Goal: Task Accomplishment & Management: Manage account settings

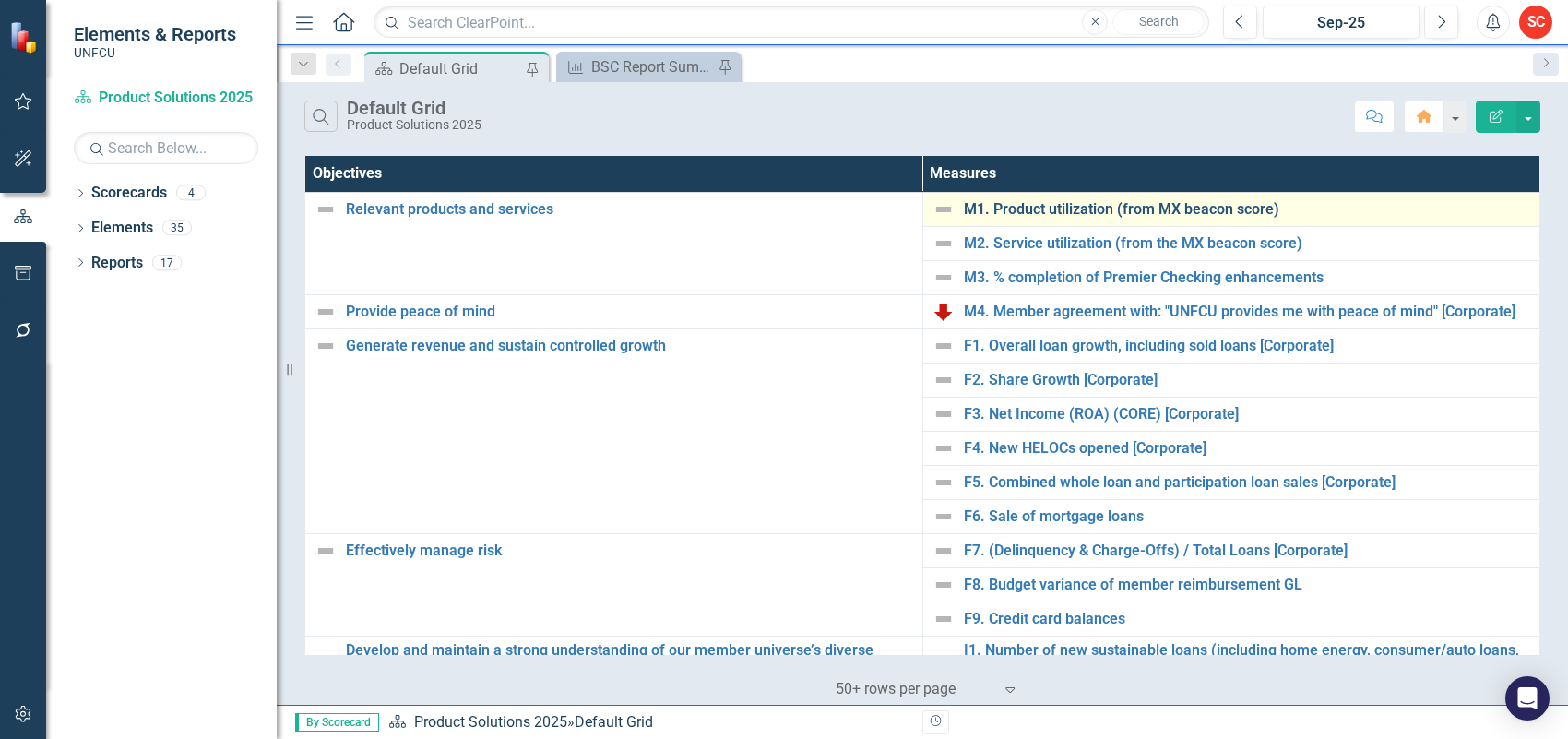
click at [1238, 204] on link "M1. Product utilization (from MX beacon score)" at bounding box center [1247, 210] width 567 height 17
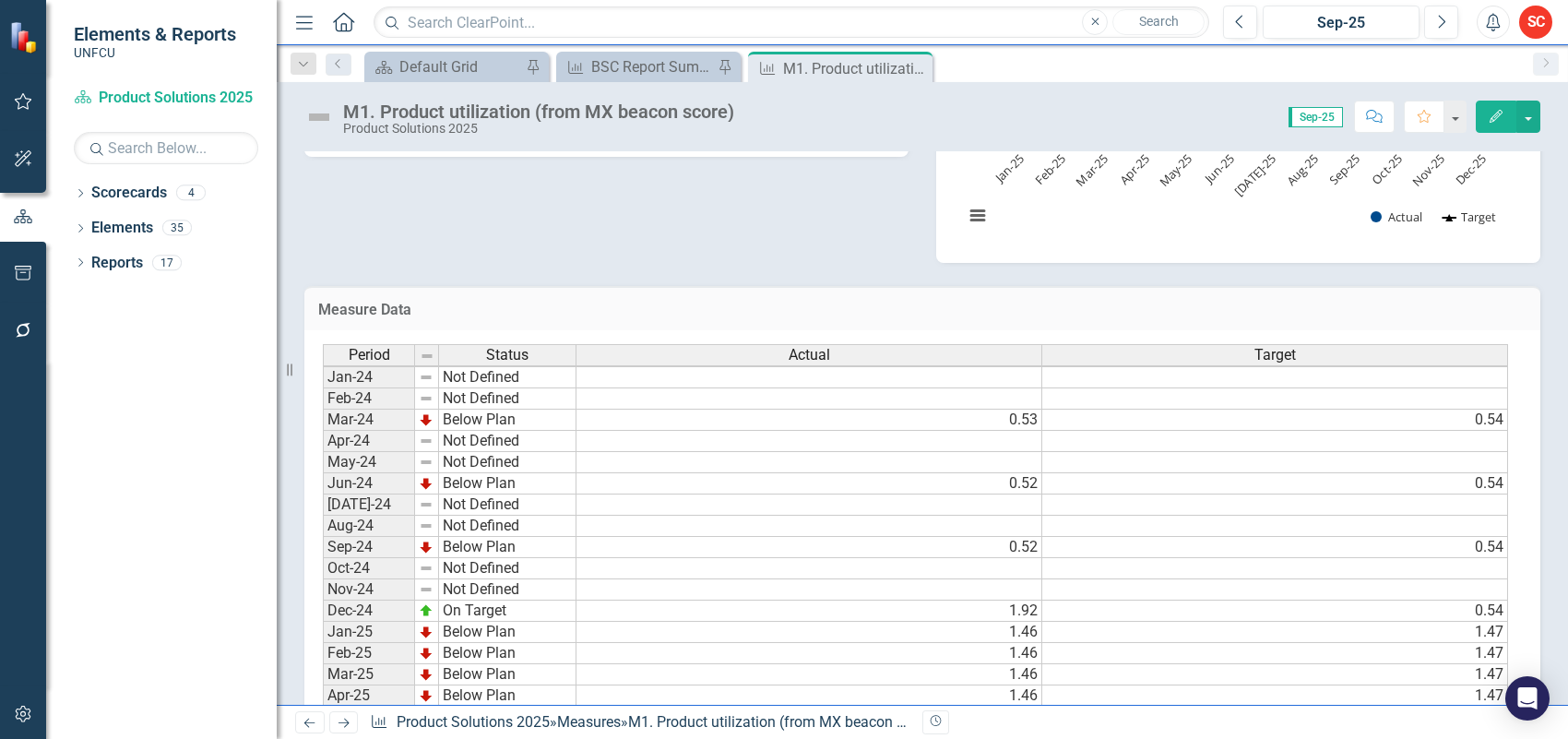
scroll to position [473, 0]
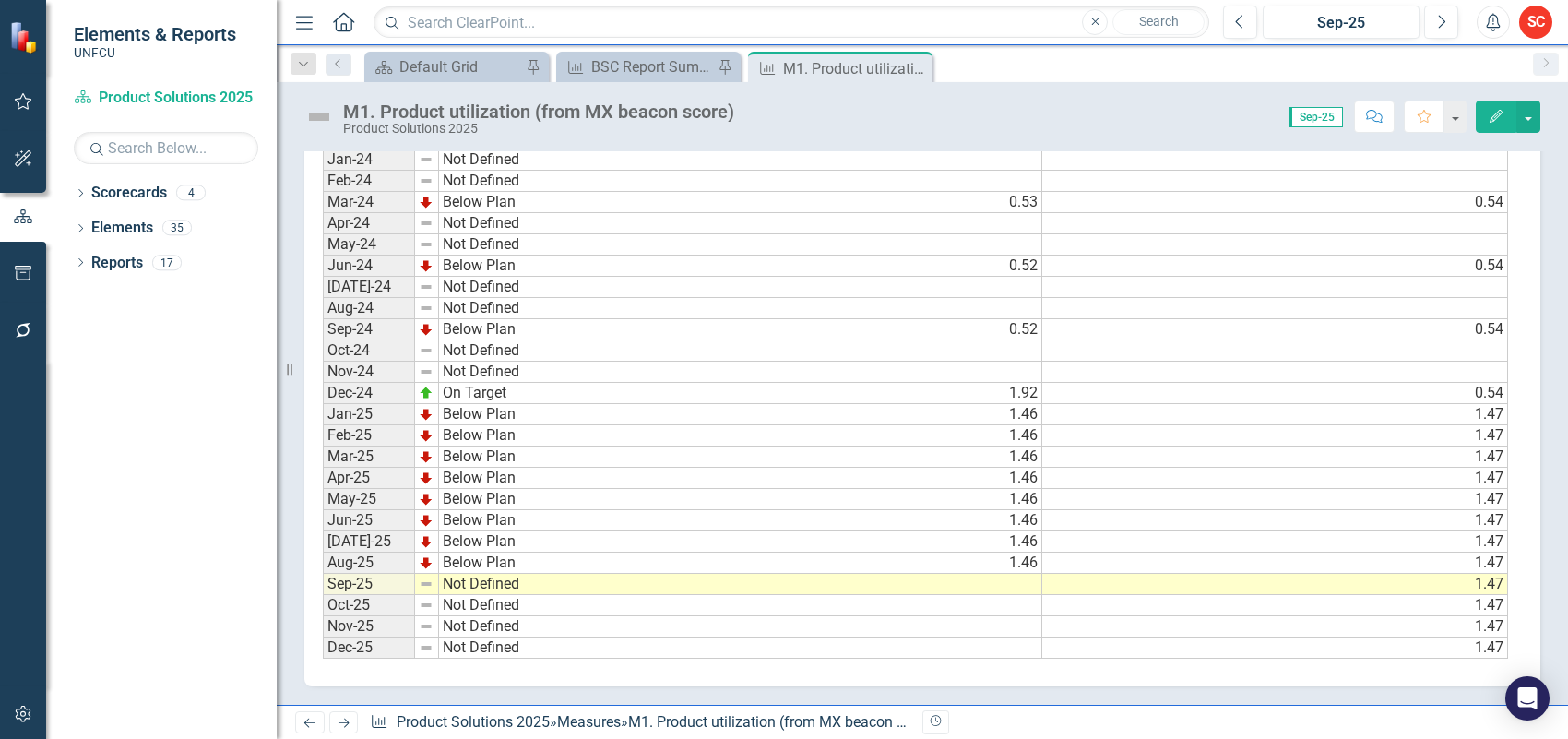
click at [989, 574] on td at bounding box center [809, 584] width 466 height 21
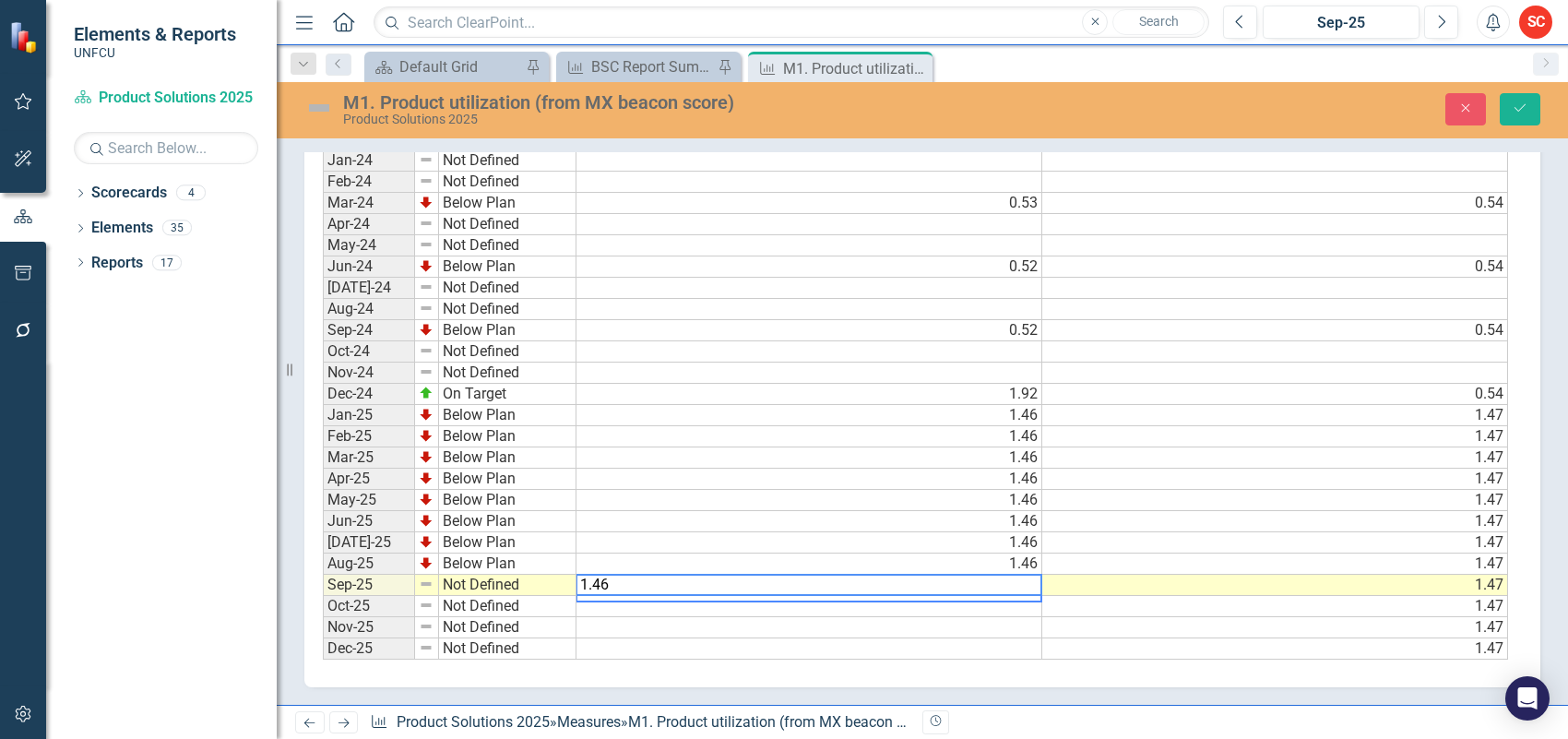
click at [1330, 554] on td "1.47" at bounding box center [1276, 564] width 466 height 21
type textarea "1.47"
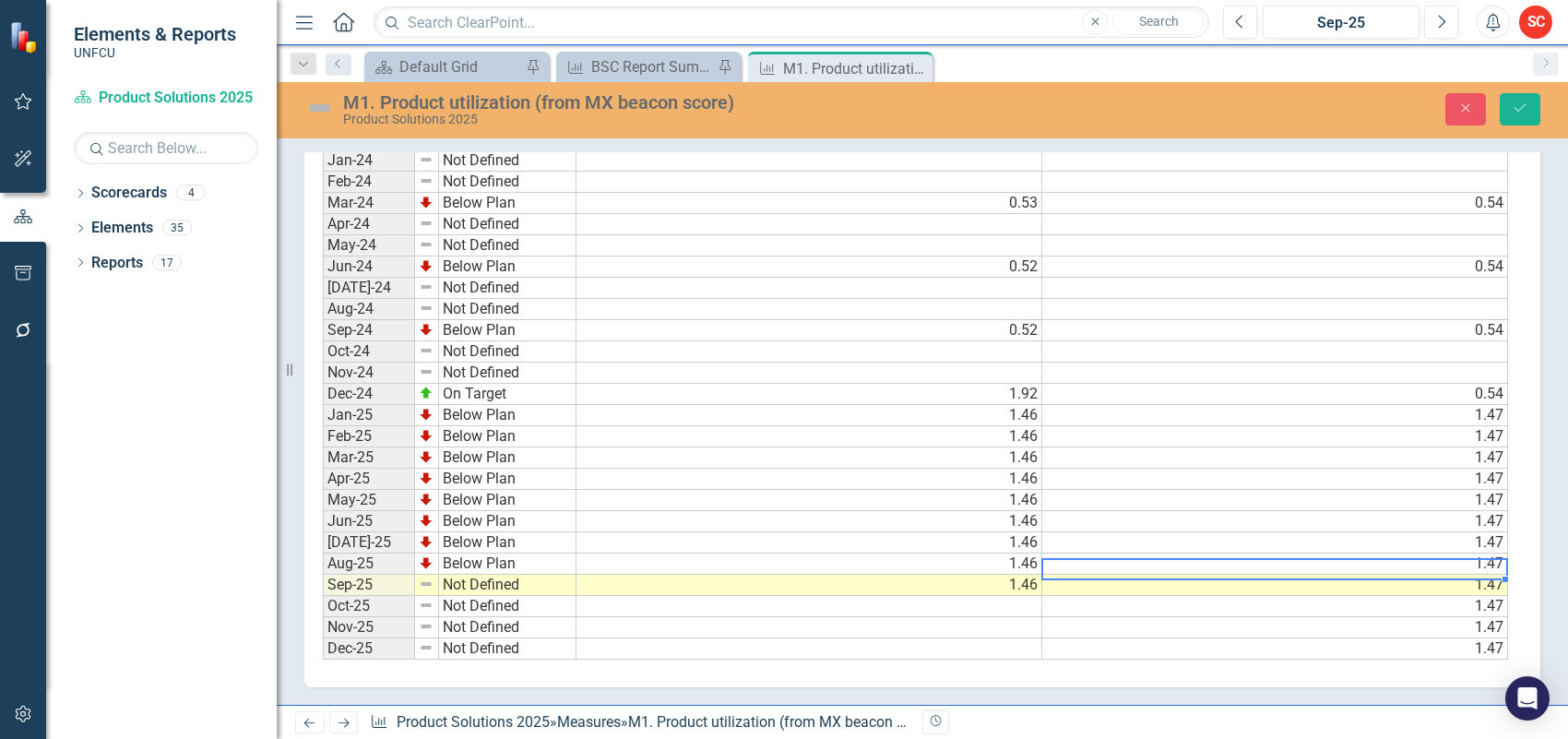
click at [543, 577] on td "Not Defined" at bounding box center [508, 585] width 137 height 21
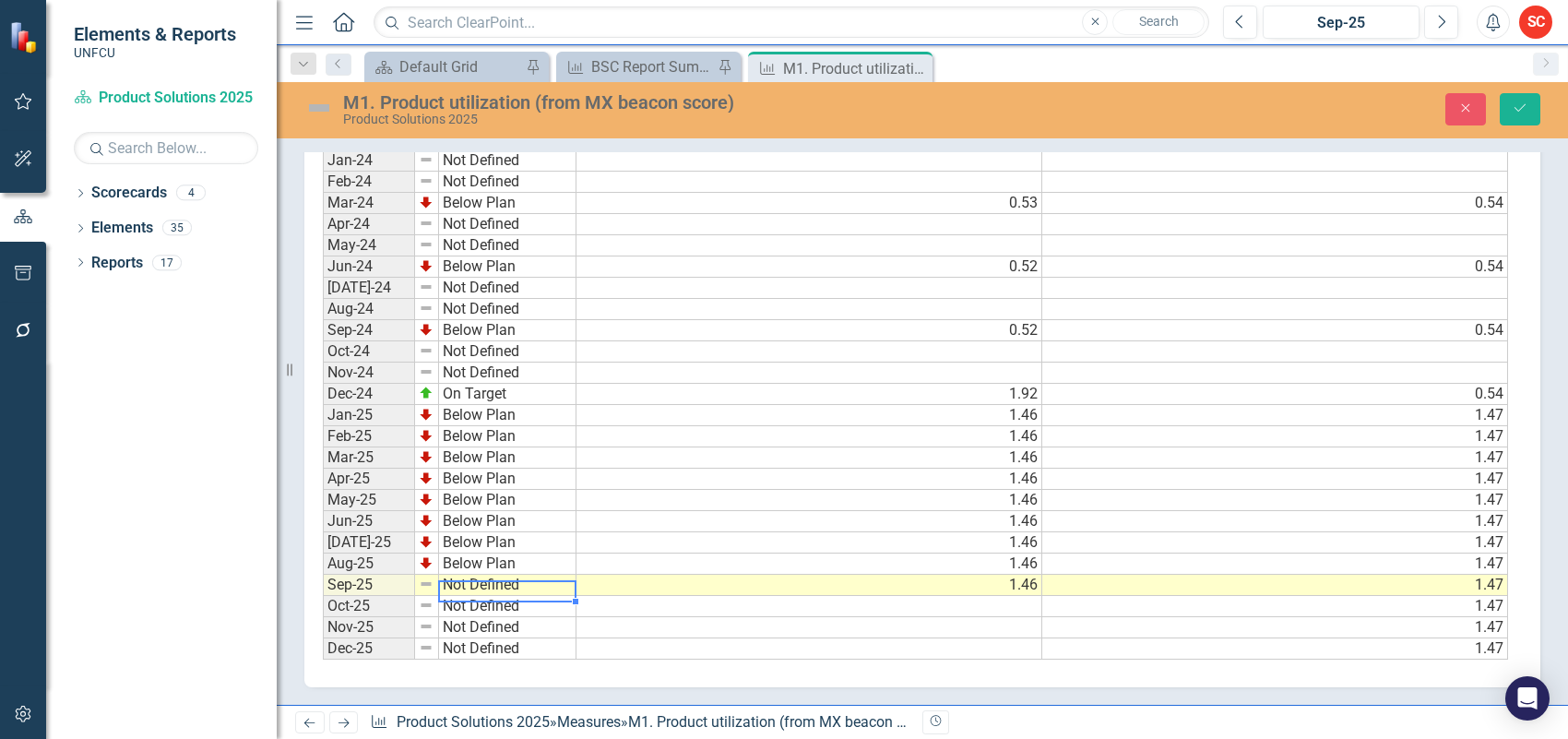
click at [543, 577] on td "Not Defined" at bounding box center [508, 585] width 137 height 21
type textarea "Below Plan"
click at [532, 524] on div "Period Status Actual Target Jan-24 Not Defined Feb-24 Not Defined Mar-24 Below …" at bounding box center [916, 394] width 1186 height 534
click at [1524, 109] on icon "Save" at bounding box center [1521, 108] width 17 height 13
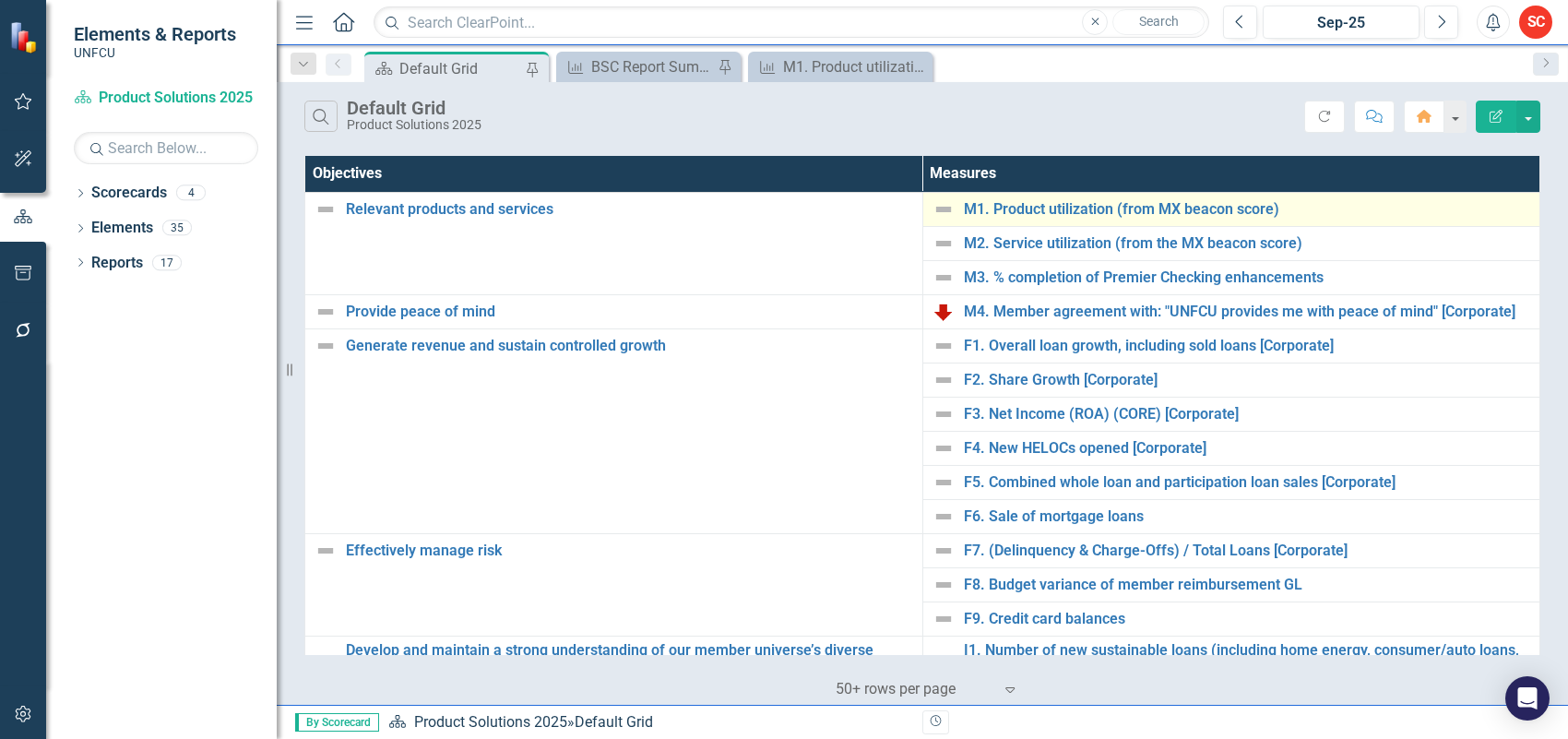
click at [941, 214] on img at bounding box center [944, 210] width 22 height 22
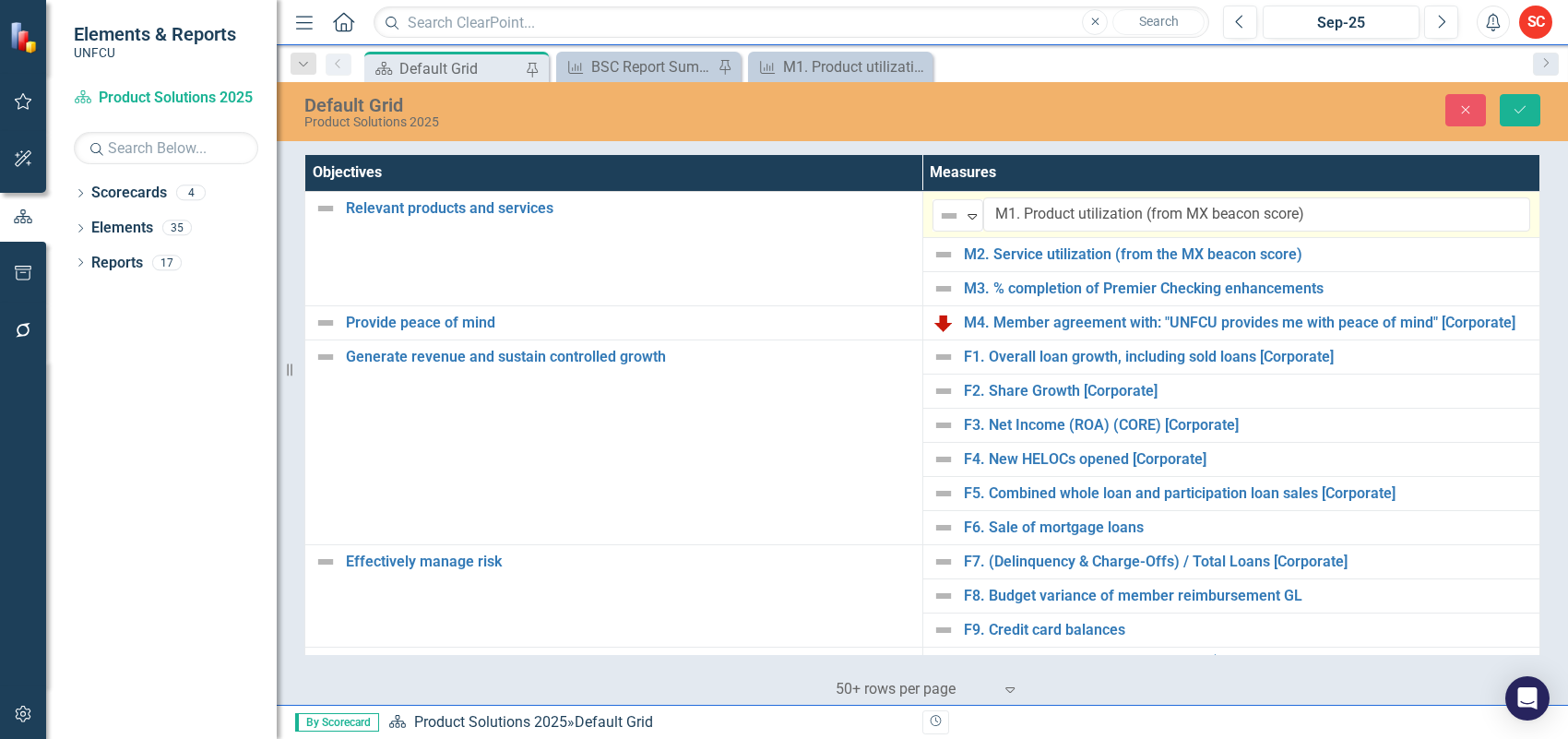
click at [941, 214] on img at bounding box center [949, 216] width 22 height 22
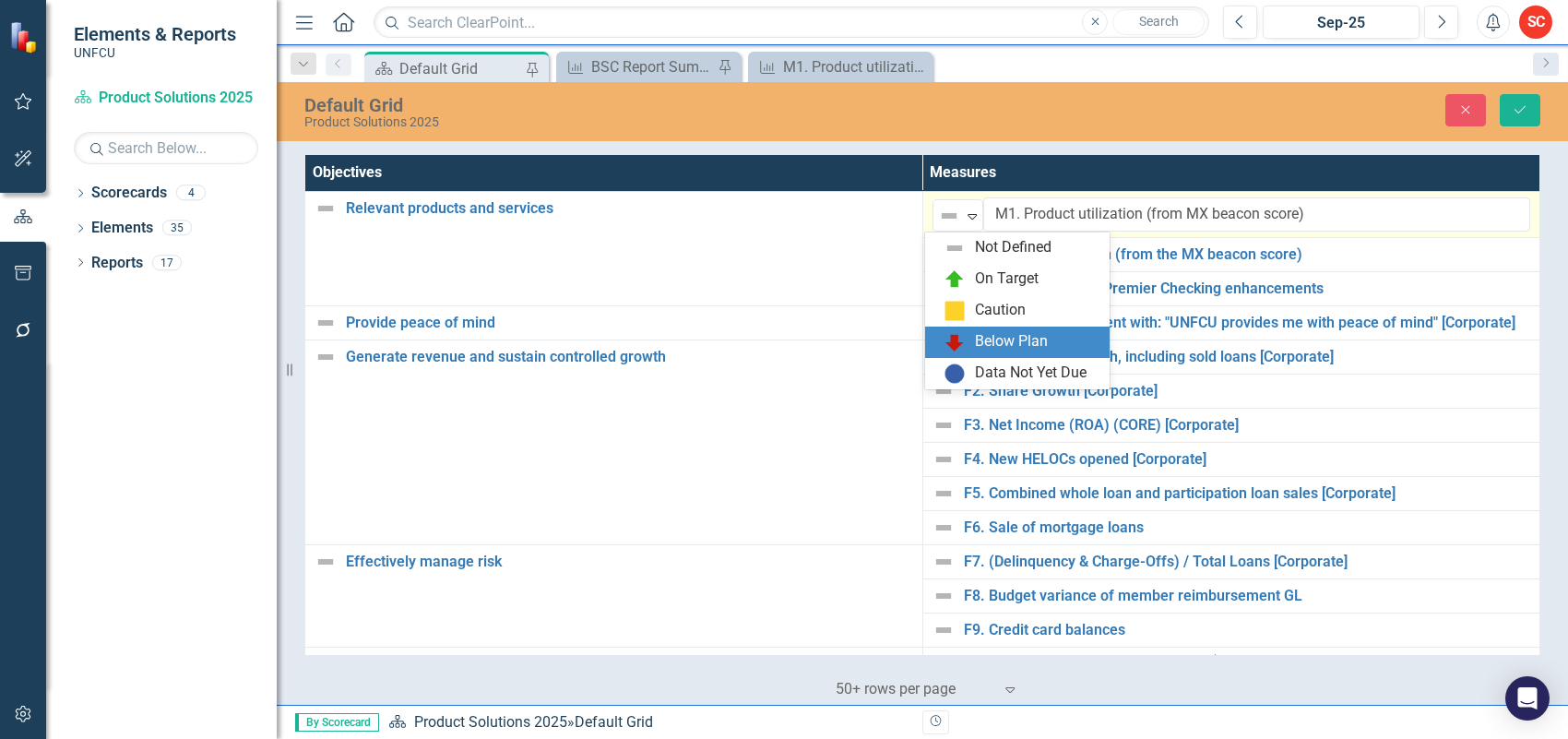
click at [1029, 339] on div "Below Plan" at bounding box center [1011, 342] width 73 height 21
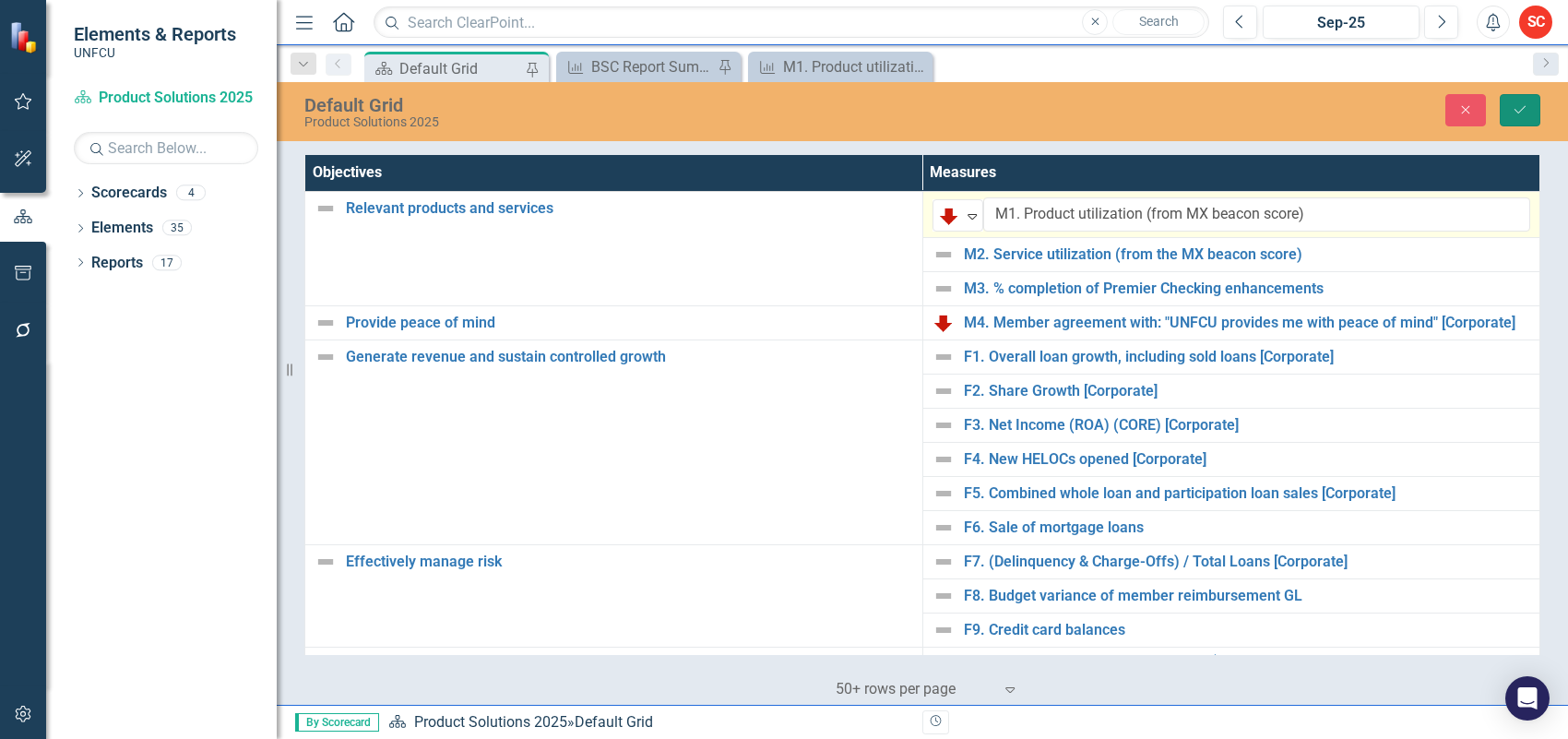
click at [1529, 110] on button "Save" at bounding box center [1521, 110] width 41 height 32
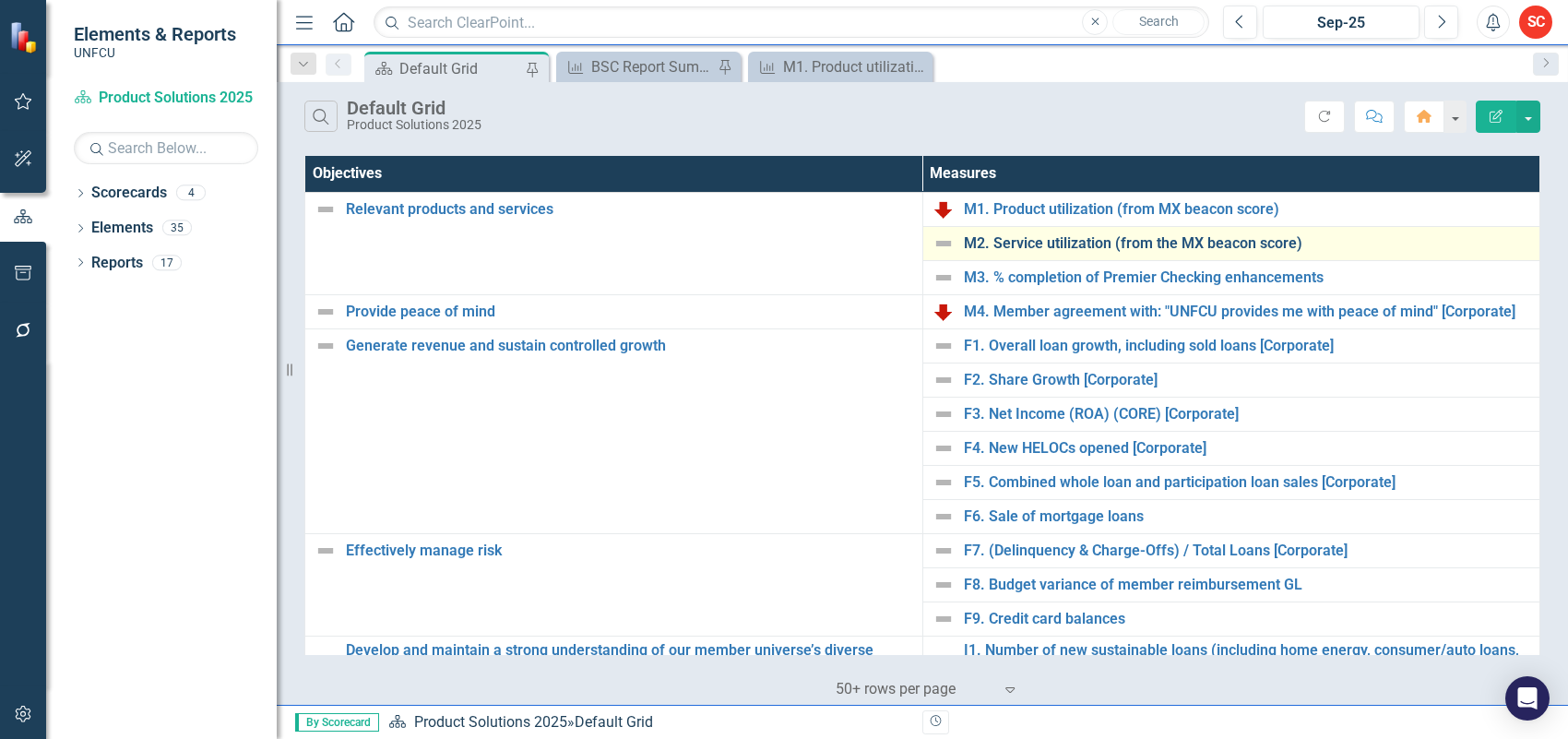
click at [1116, 241] on link "M2. Service utilization (from the MX beacon score)" at bounding box center [1247, 244] width 567 height 17
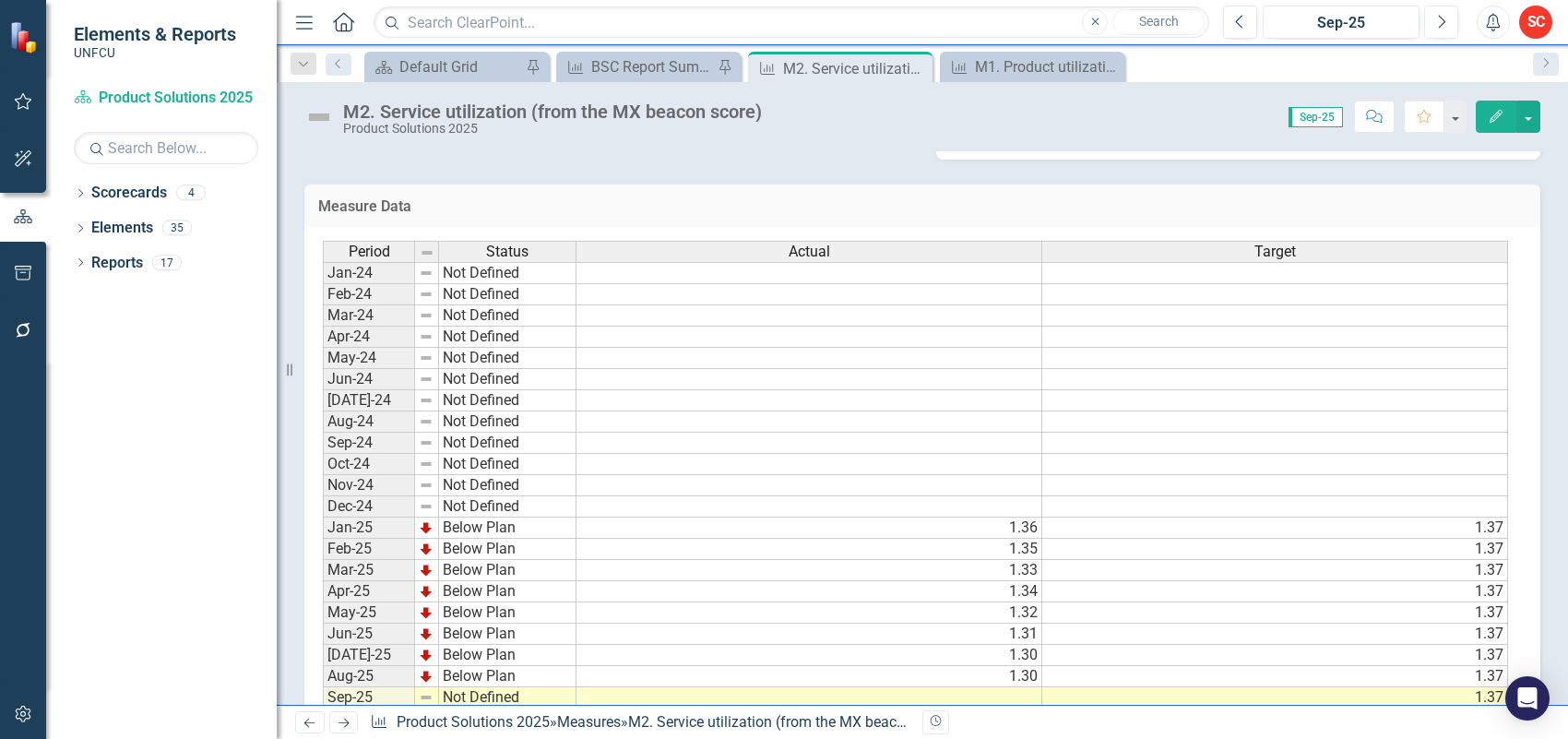
scroll to position [473, 0]
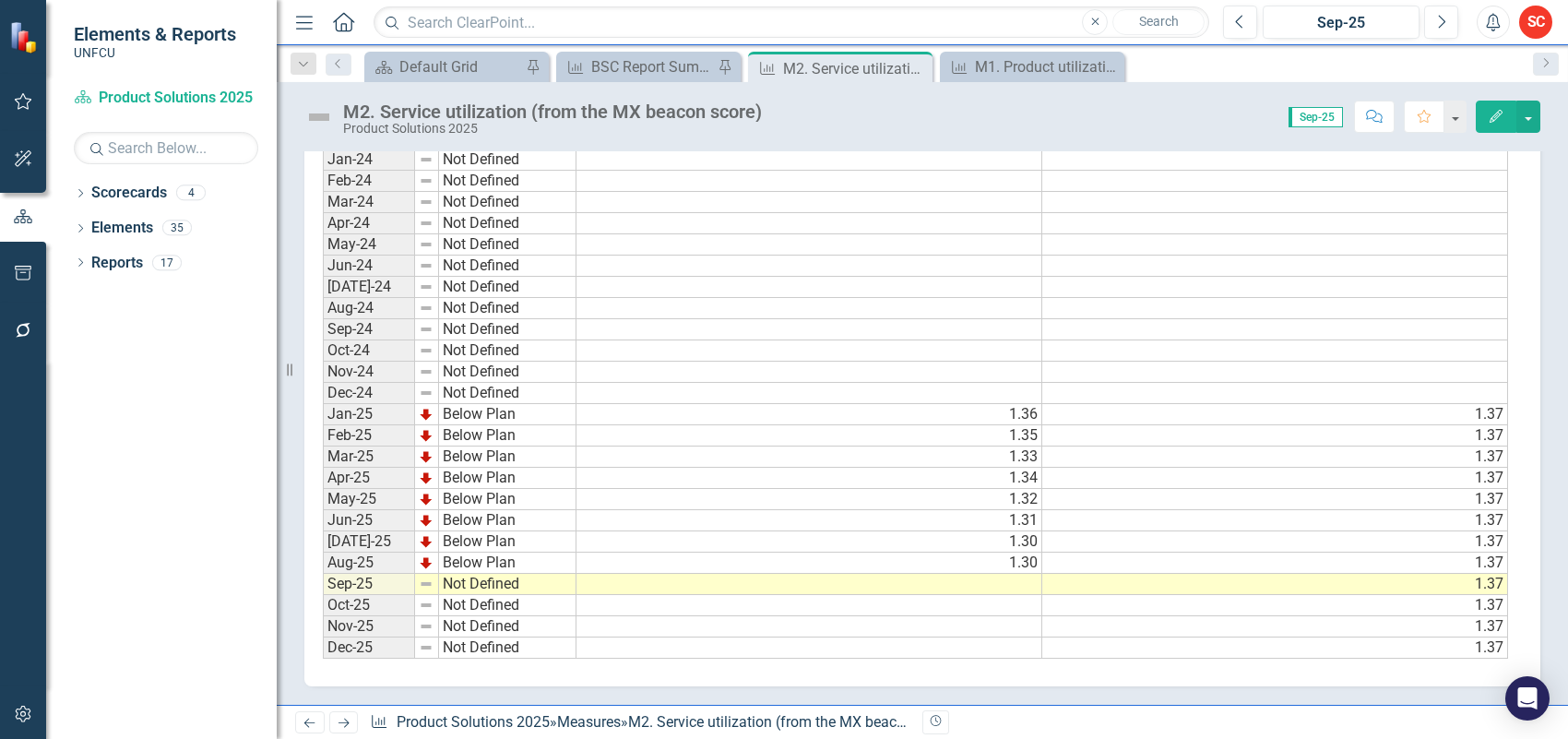
click at [953, 577] on td at bounding box center [809, 584] width 466 height 21
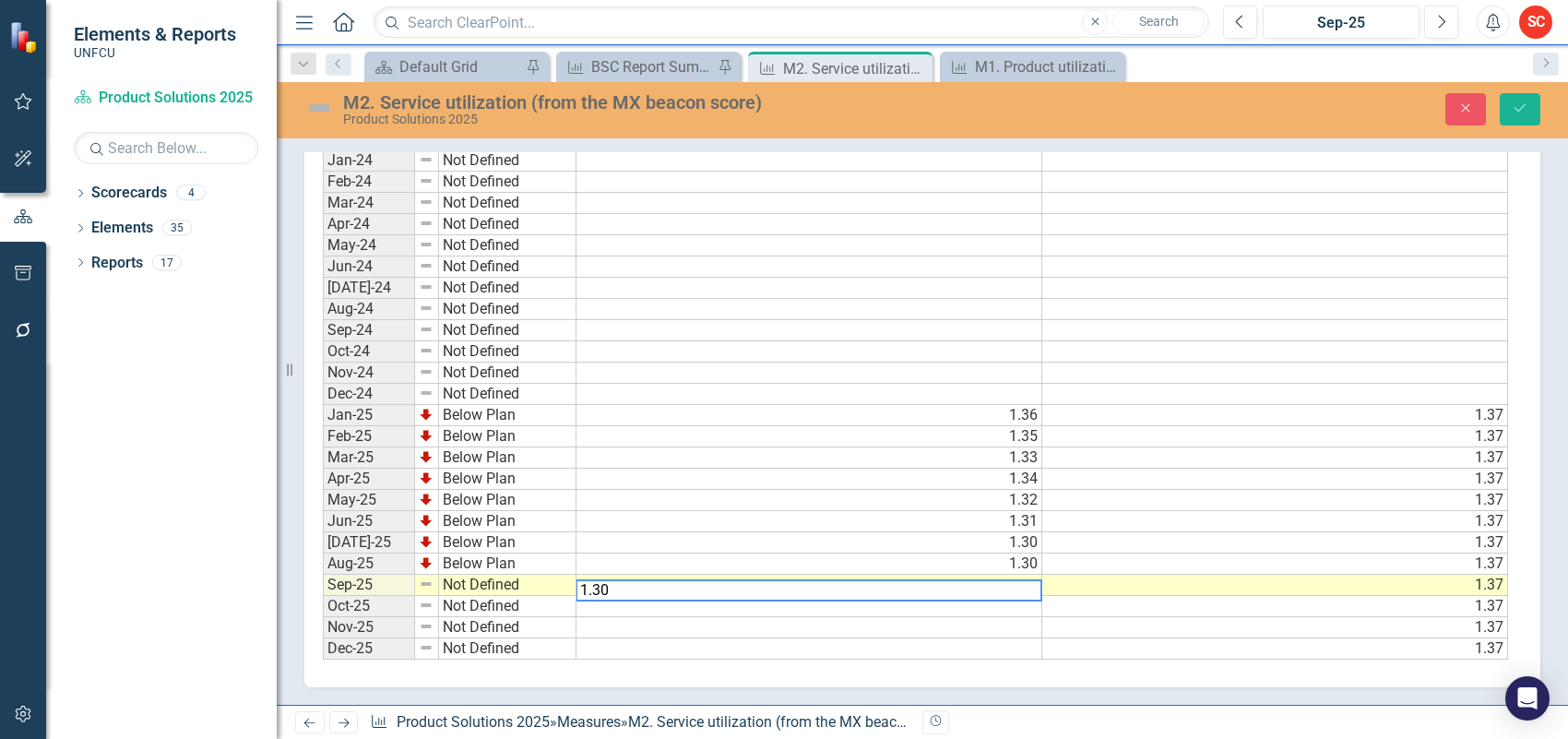
type textarea "1.30"
click at [914, 624] on td at bounding box center [809, 628] width 466 height 21
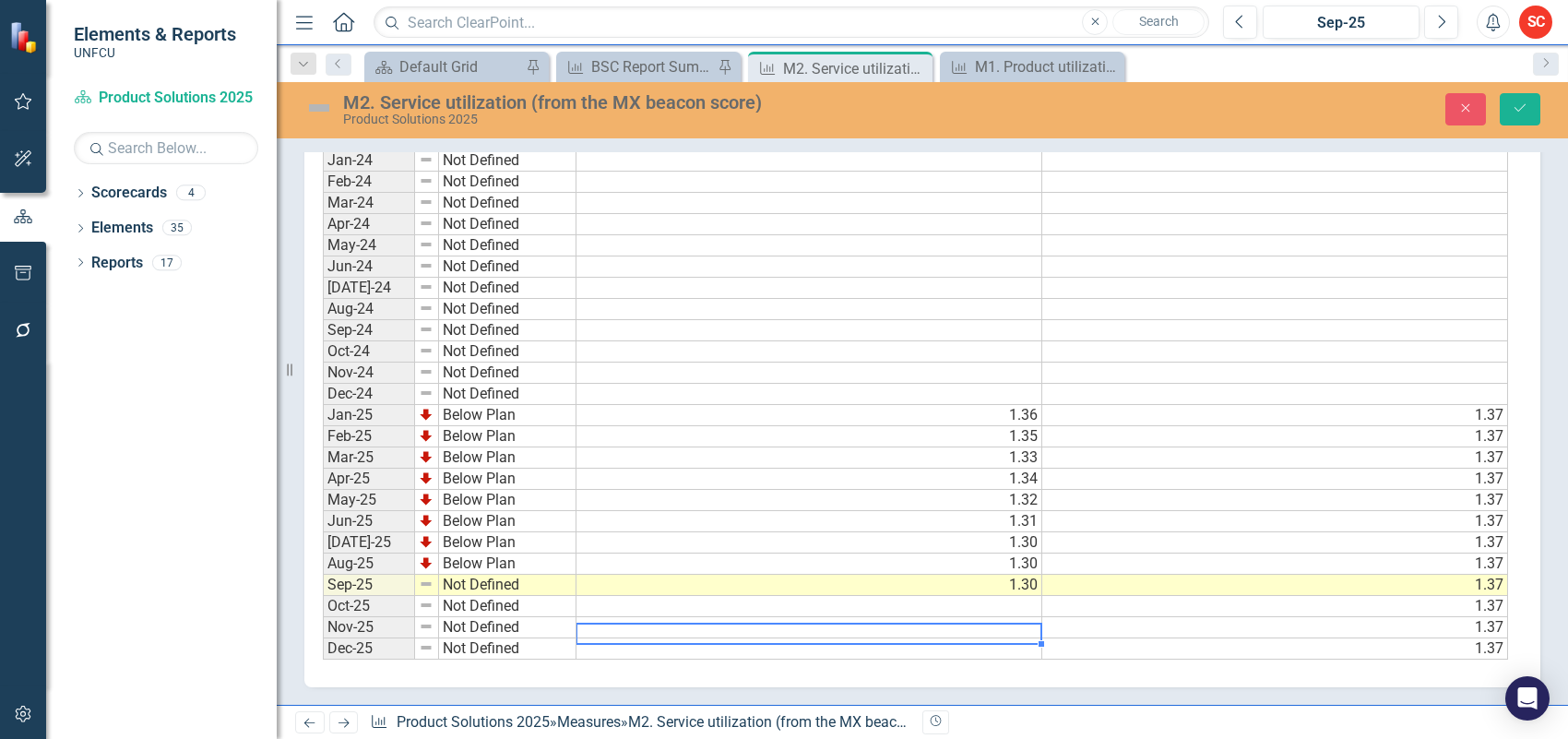
click at [503, 577] on td "Not Defined" at bounding box center [508, 585] width 137 height 21
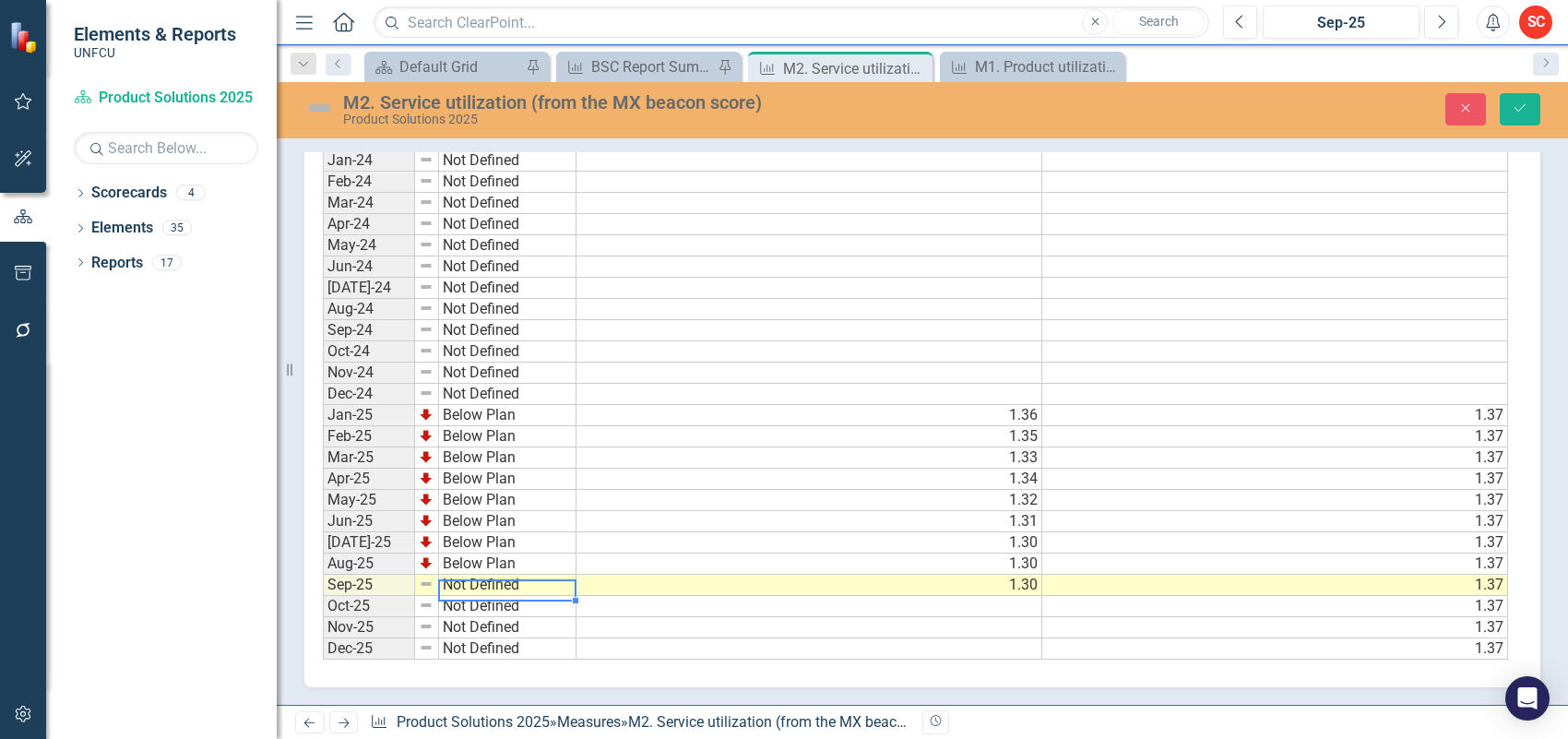
click at [503, 577] on td "Not Defined" at bounding box center [508, 585] width 137 height 21
type textarea "Below Plan"
click at [524, 531] on div "Period Status Actual Target Jan-24 Not Defined Feb-24 Not Defined Mar-24 Not De…" at bounding box center [916, 395] width 1186 height 533
click at [1516, 103] on icon "Save" at bounding box center [1521, 108] width 17 height 13
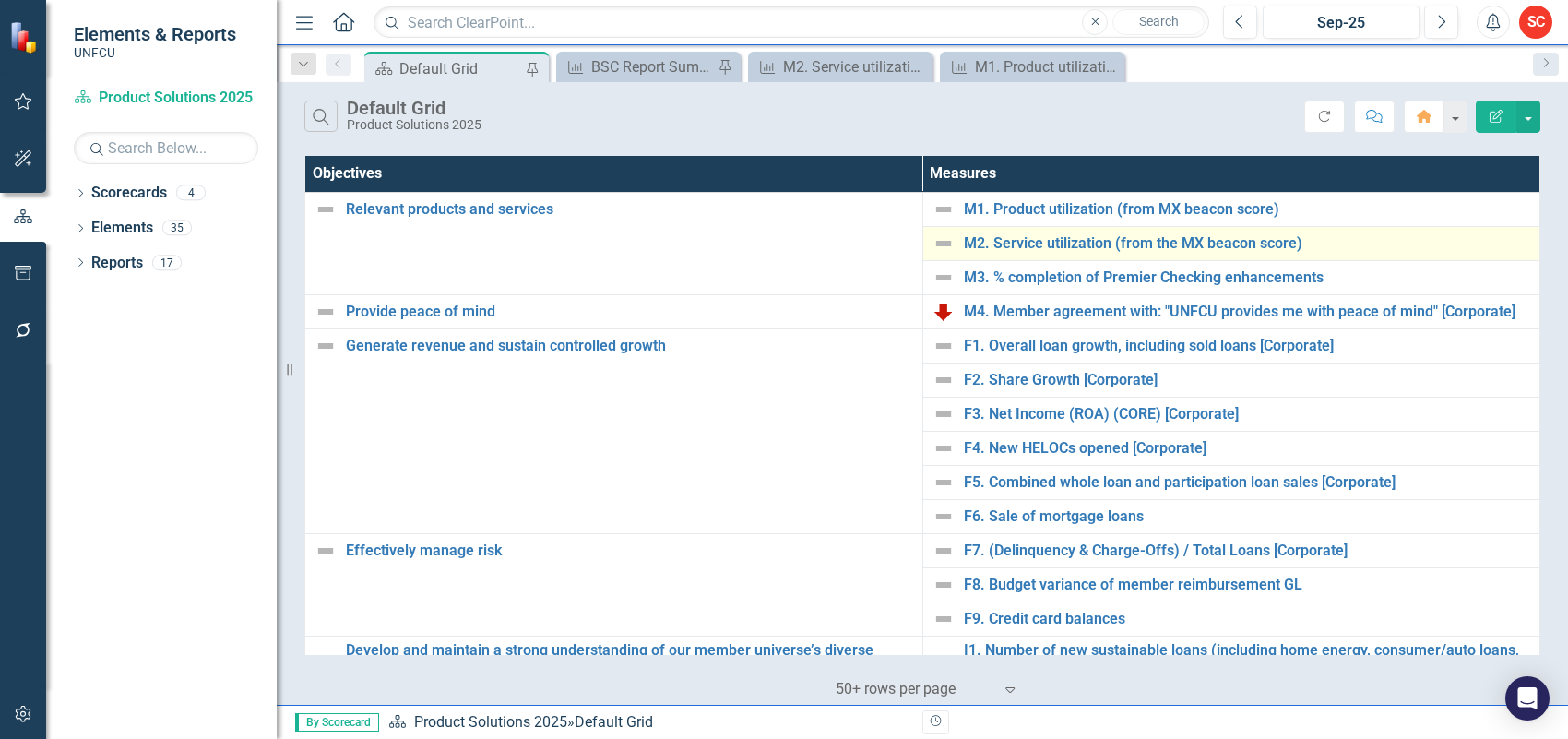
click at [943, 246] on img at bounding box center [944, 244] width 22 height 22
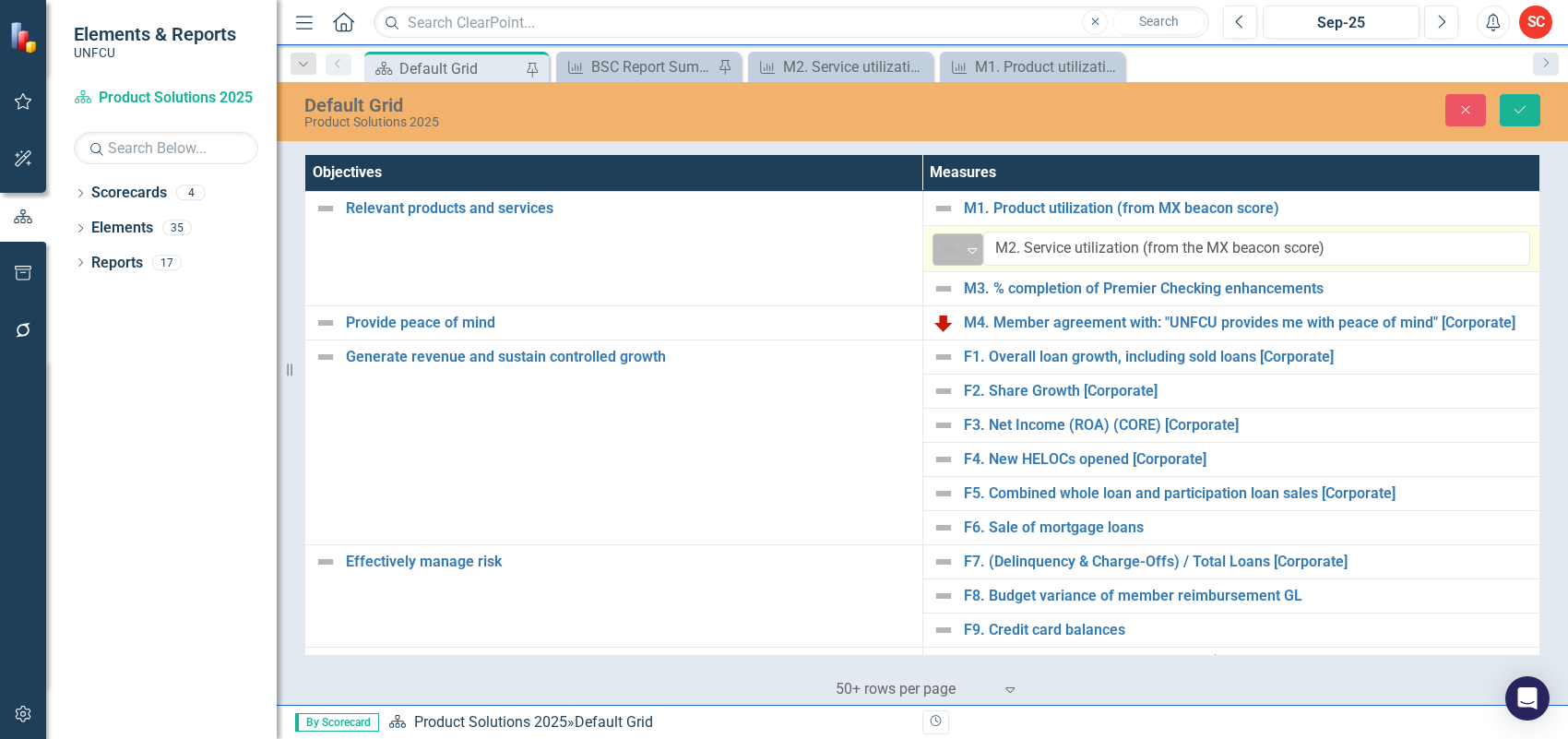
drag, startPoint x: 943, startPoint y: 246, endPoint x: 933, endPoint y: 237, distance: 13.5
click at [933, 237] on div "Not Defined Expand" at bounding box center [958, 250] width 51 height 32
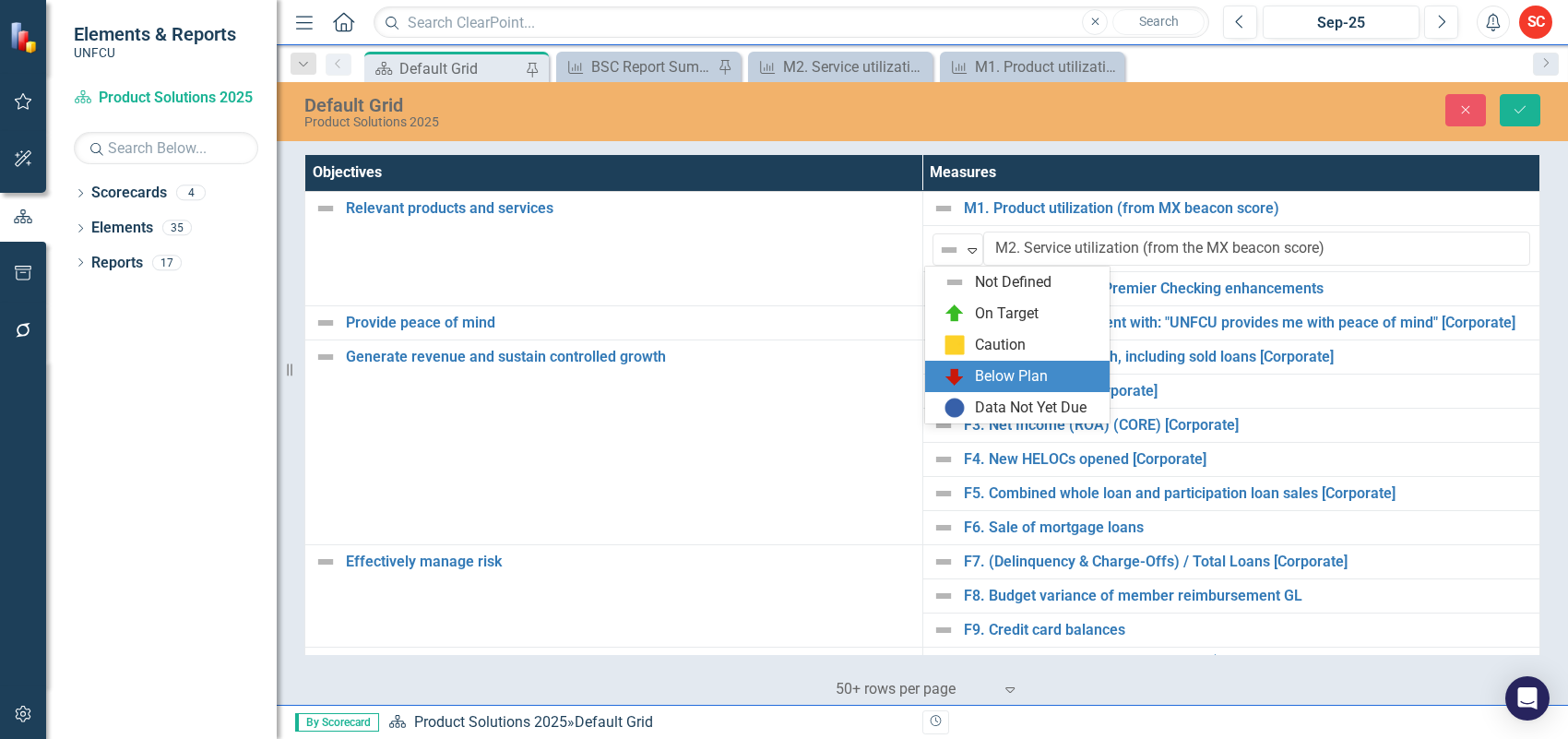
click at [1027, 374] on div "Below Plan" at bounding box center [1011, 377] width 73 height 21
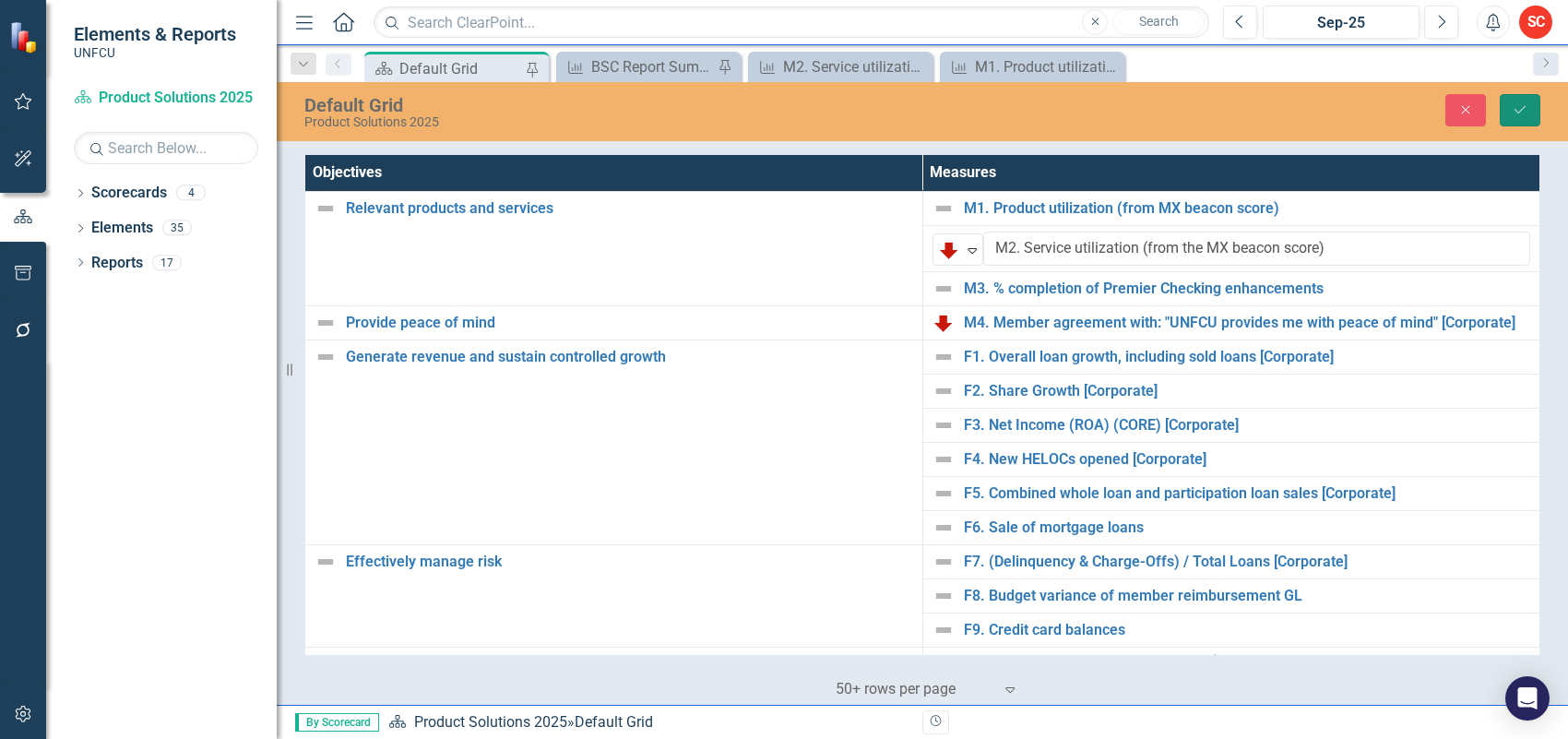
click at [1532, 99] on button "Save" at bounding box center [1521, 110] width 41 height 32
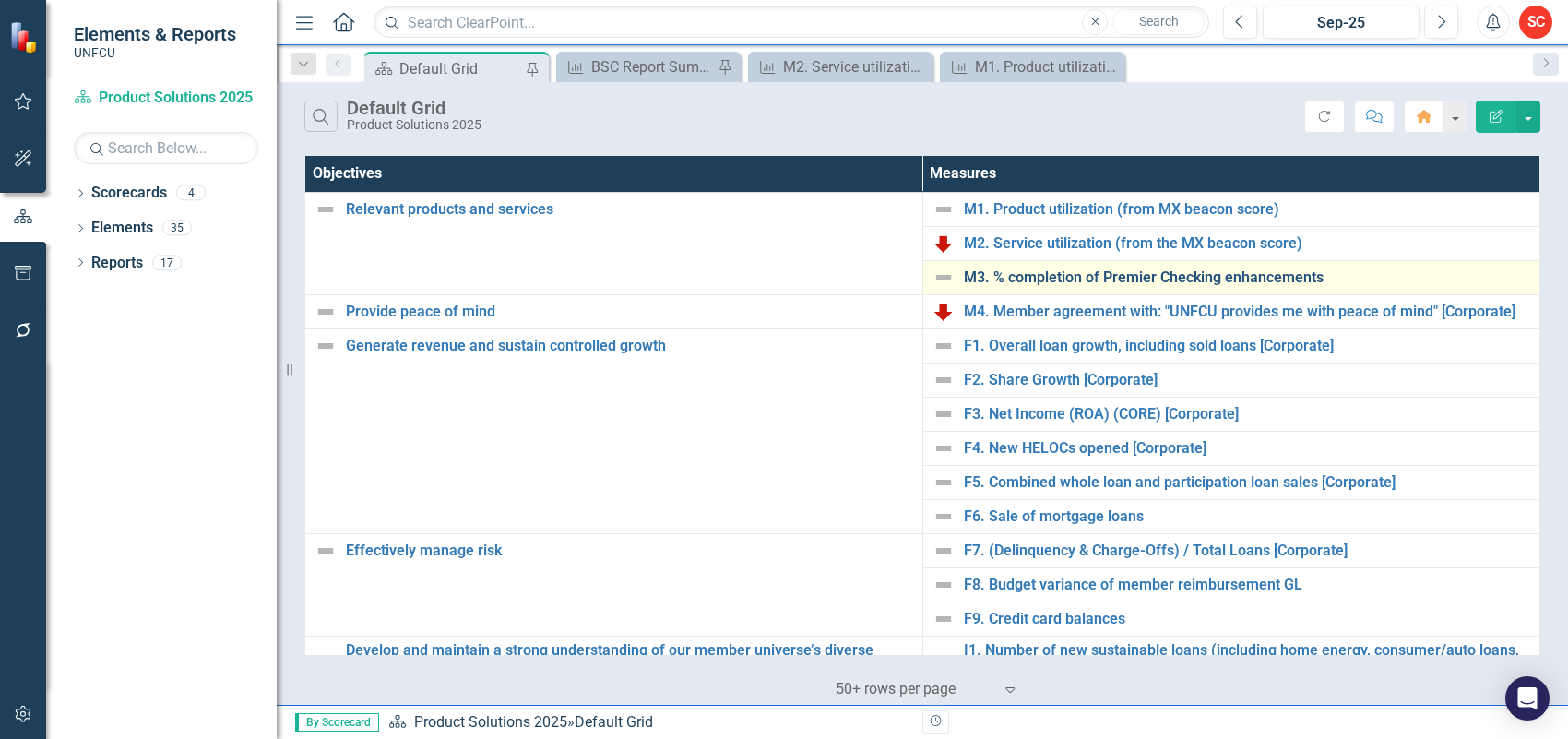
click at [1284, 274] on link "M3. % completion of Premier Checking enhancements" at bounding box center [1247, 278] width 567 height 17
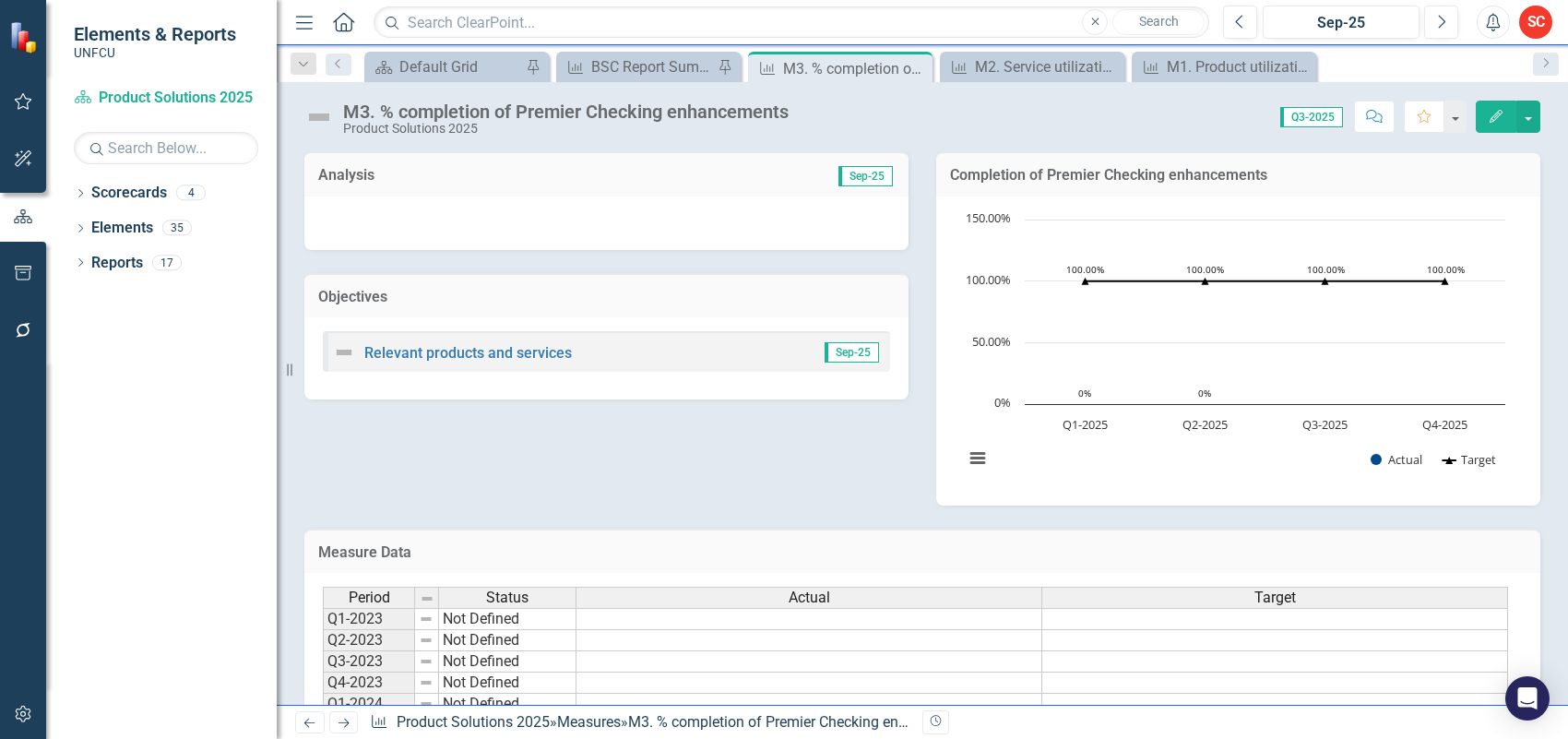
scroll to position [218, 0]
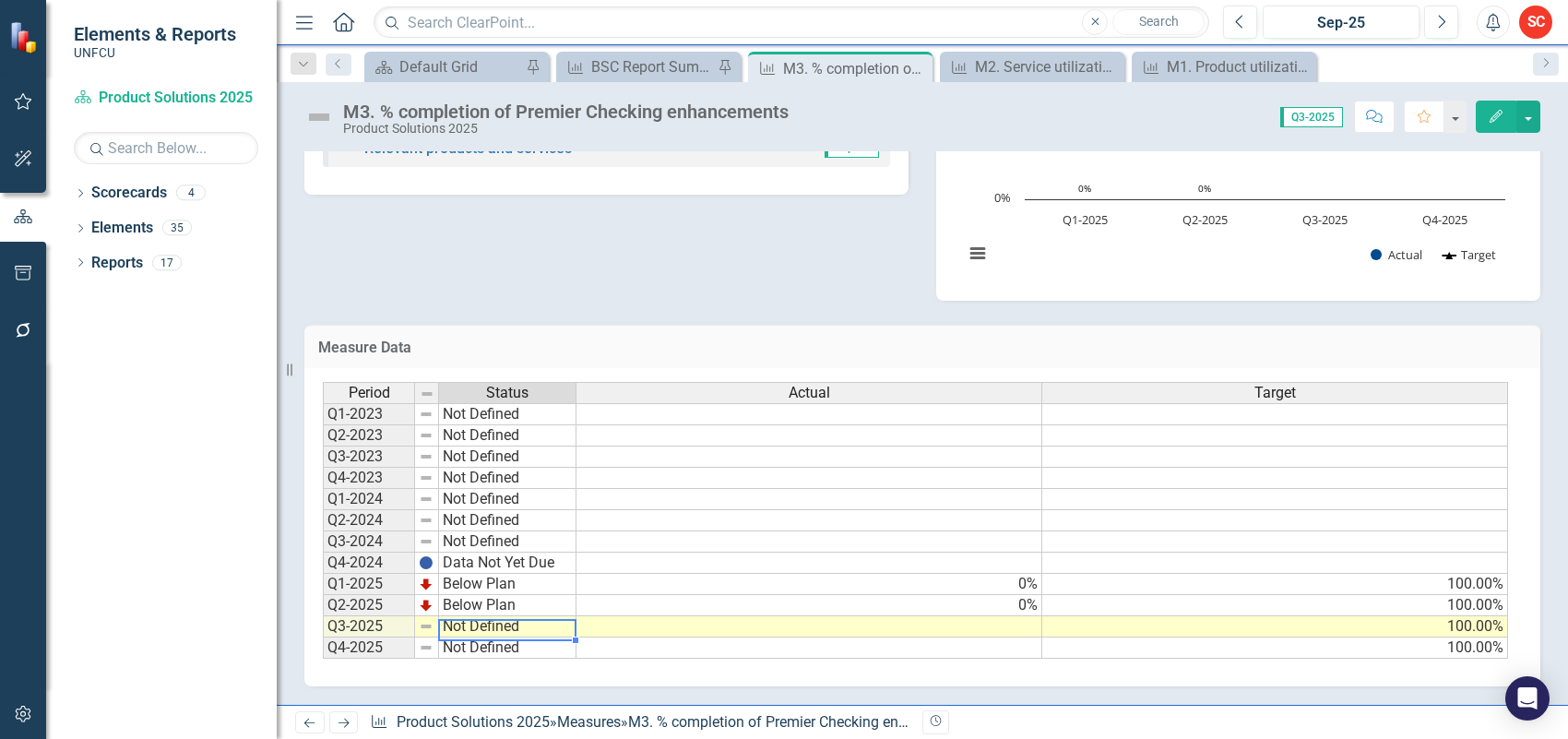
click at [559, 616] on td "Not Defined" at bounding box center [508, 627] width 137 height 21
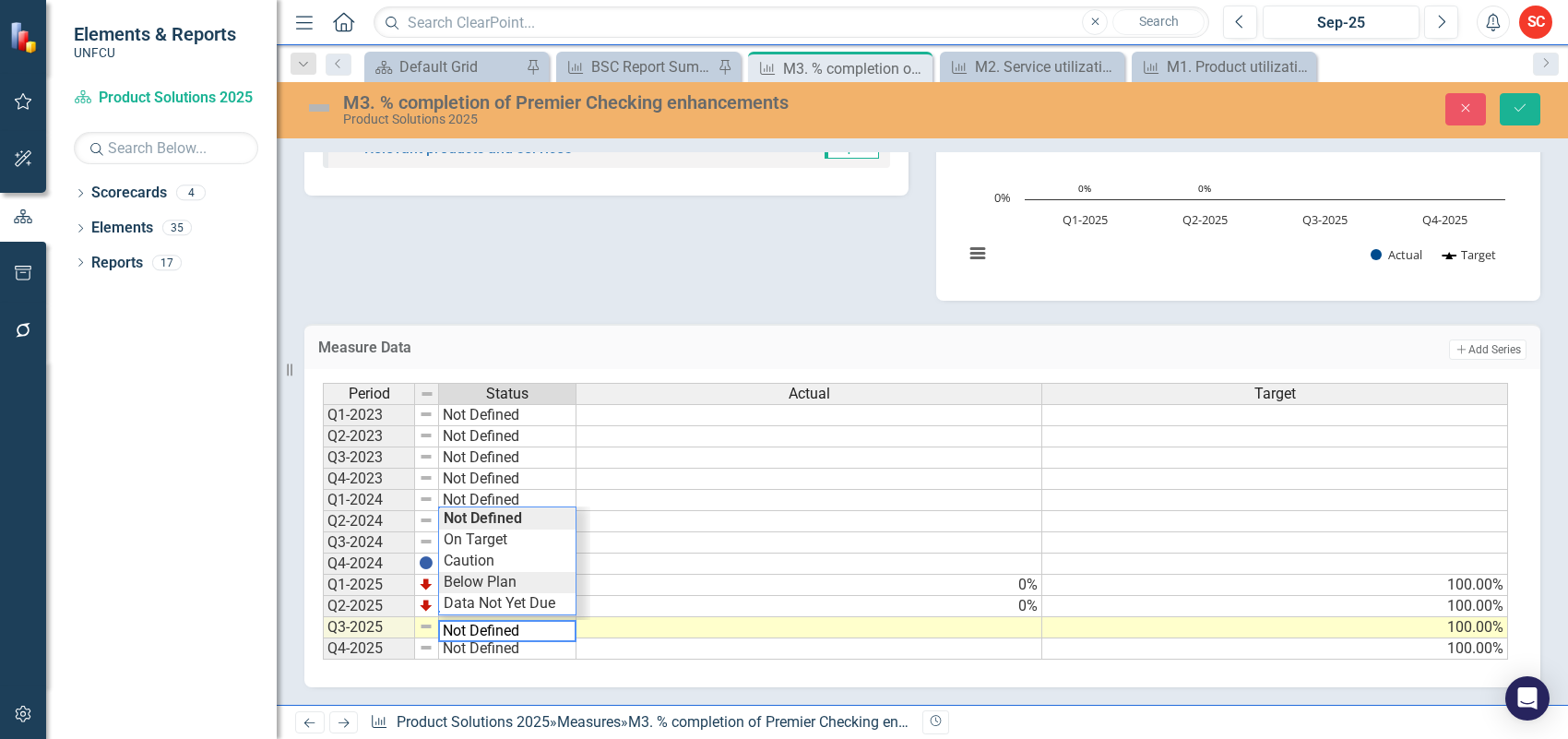
type textarea "Below Plan"
click at [546, 569] on div "Period Status Actual Target Q1-2023 Not Defined Q2-2023 Not Defined Q3-2023 Not…" at bounding box center [916, 522] width 1186 height 278
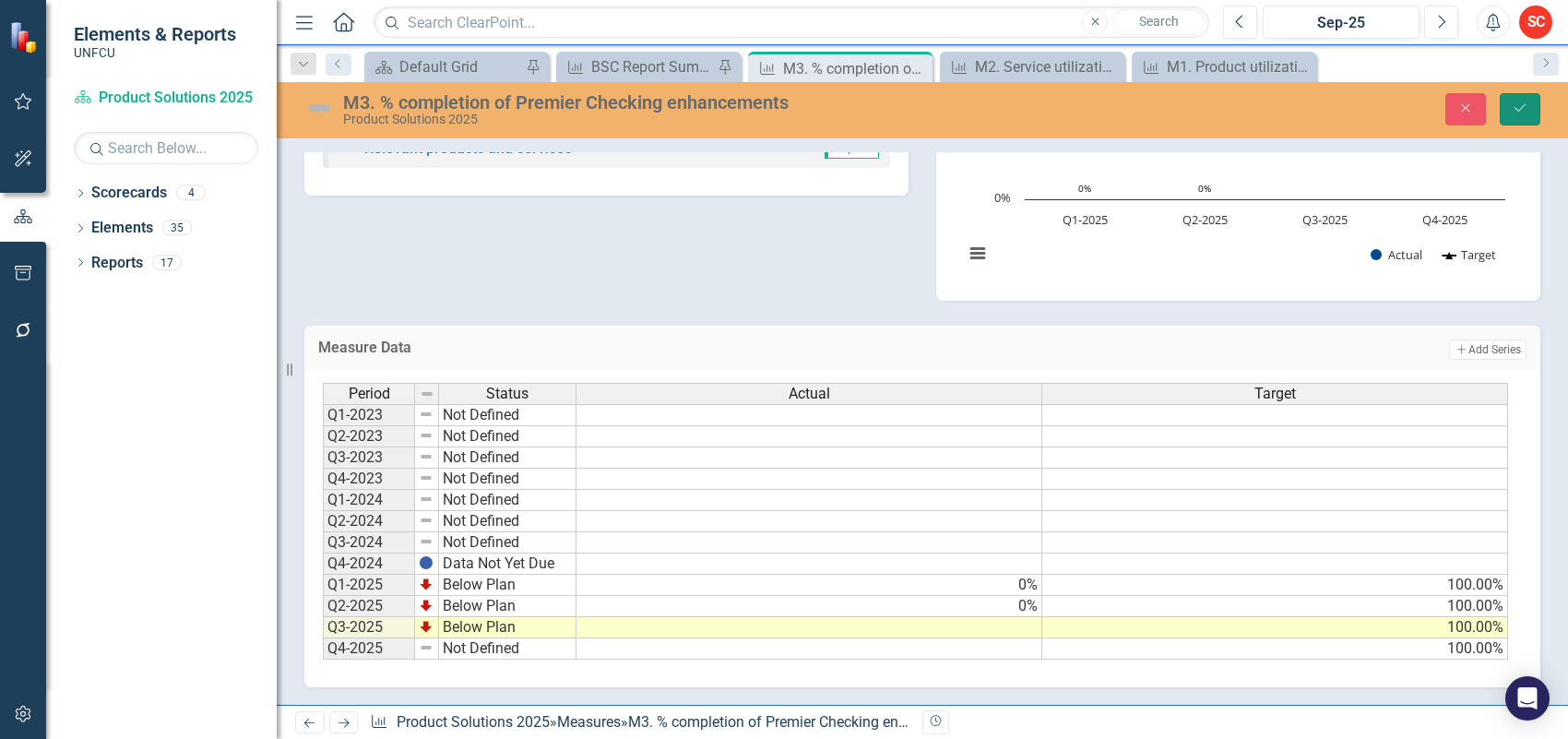
click at [1507, 109] on button "Save" at bounding box center [1521, 109] width 41 height 32
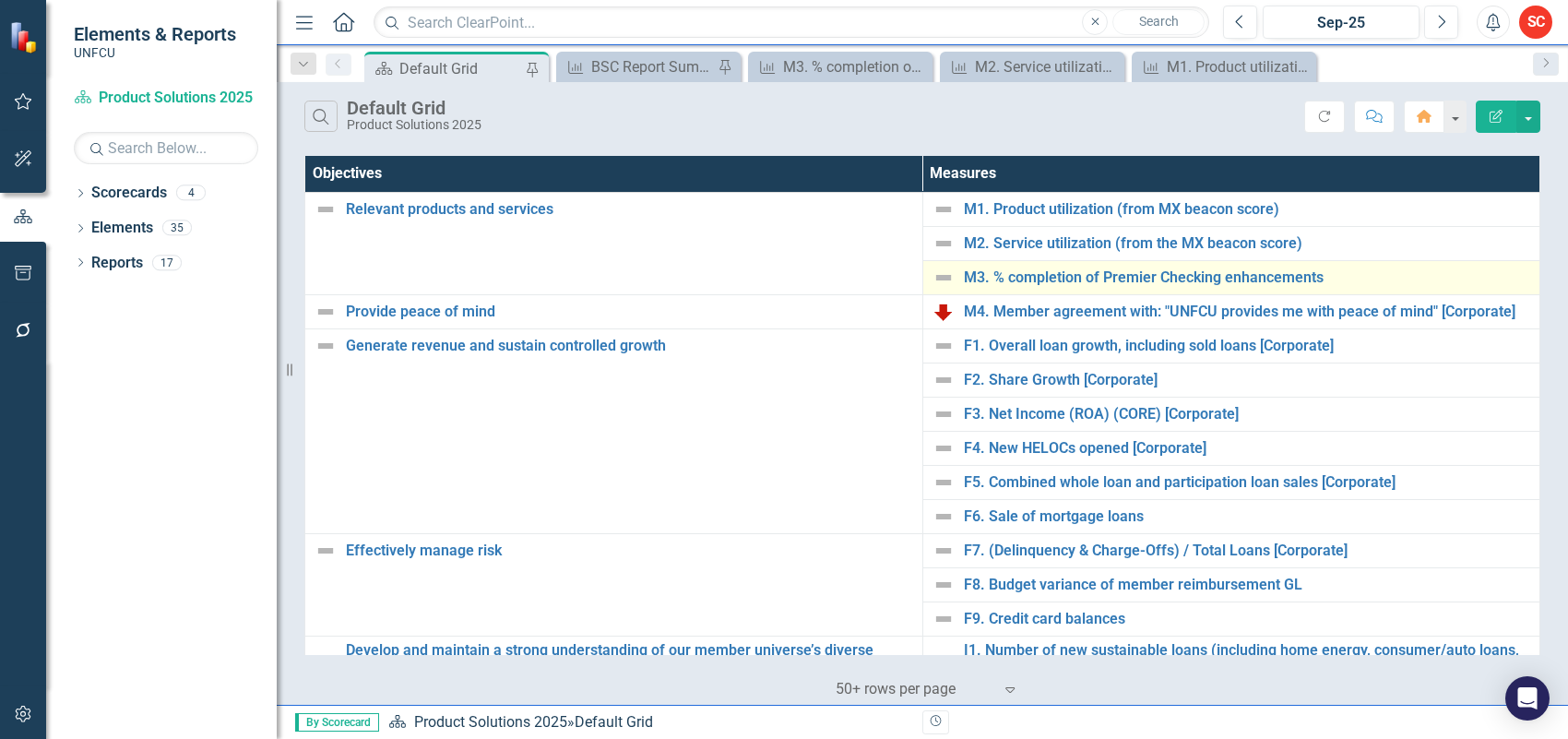
click at [932, 279] on img at bounding box center [944, 278] width 22 height 22
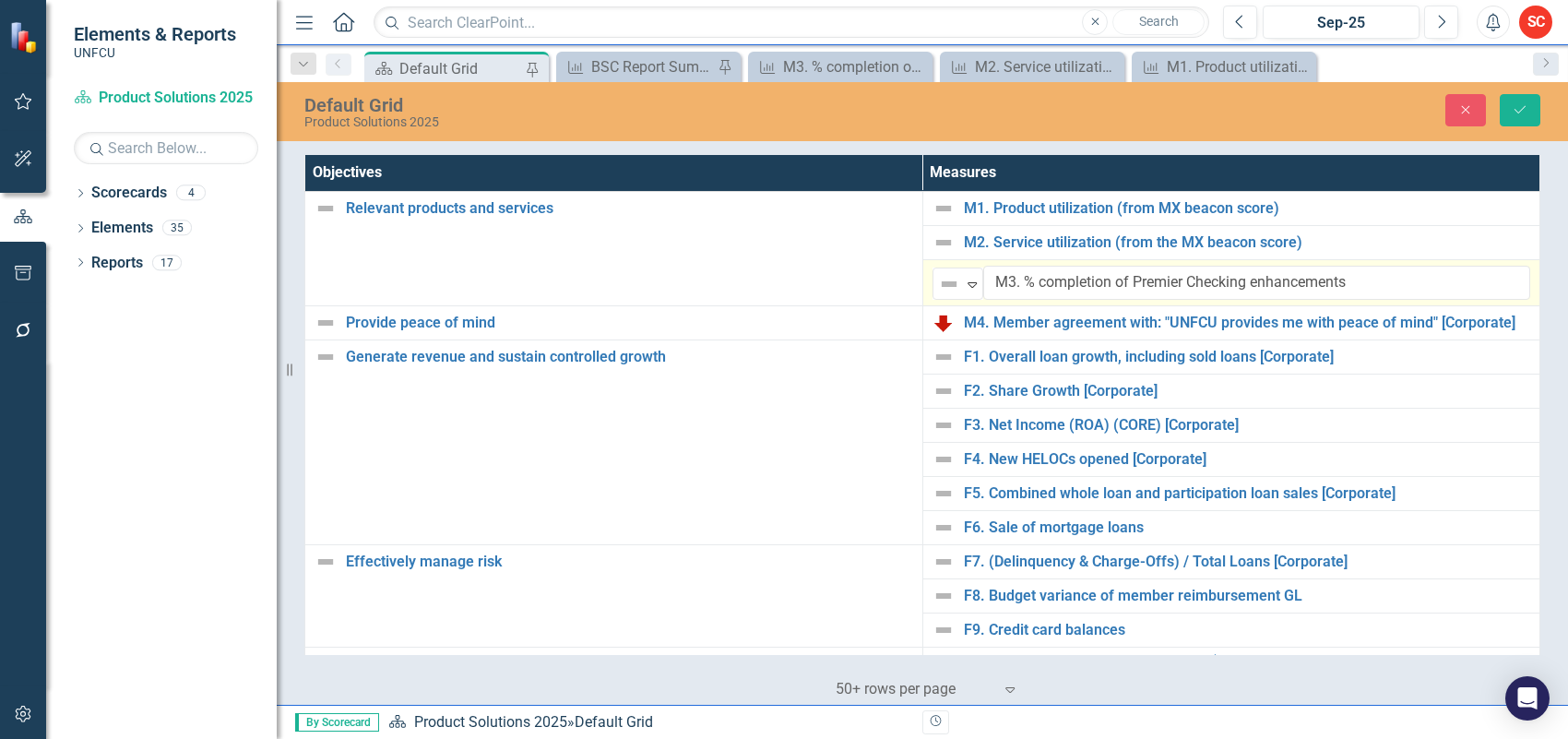
drag, startPoint x: 932, startPoint y: 279, endPoint x: 923, endPoint y: 268, distance: 14.2
click at [923, 268] on td "Not Defined Expand M3. % completion of Premier Checking enhancements Edit Edit …" at bounding box center [1231, 283] width 618 height 46
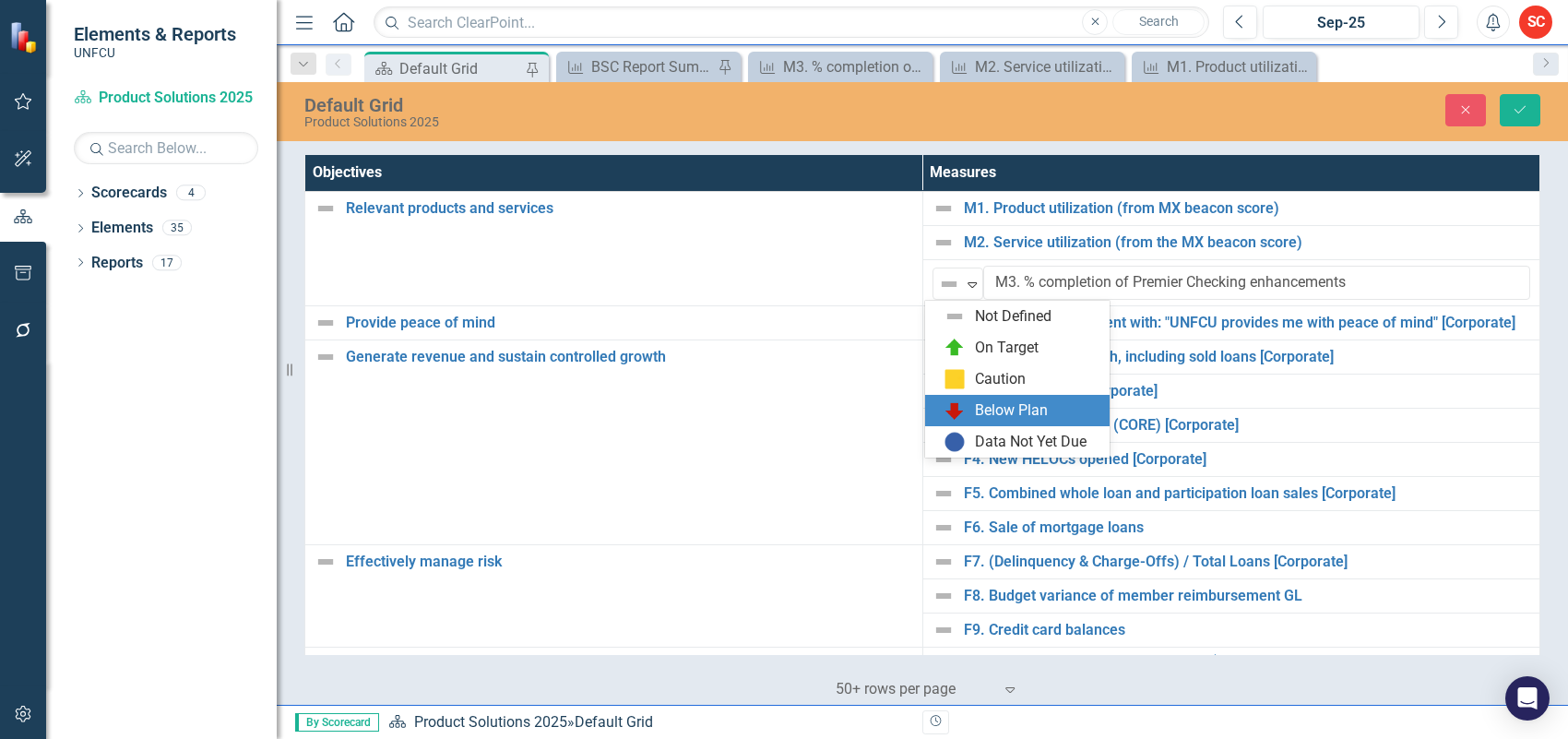
click at [1022, 403] on div "Below Plan" at bounding box center [1011, 411] width 73 height 21
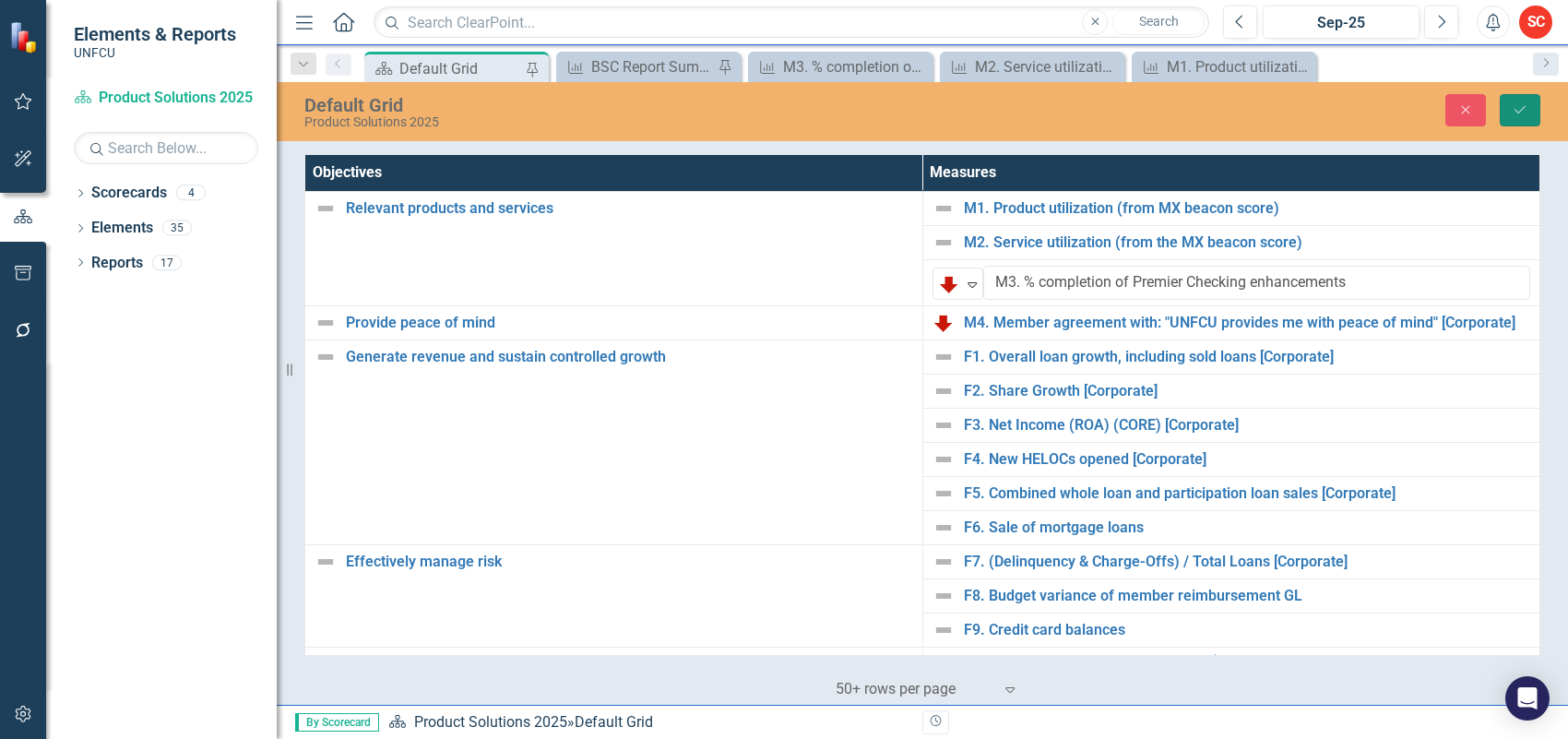
click at [1523, 108] on icon "Save" at bounding box center [1521, 110] width 17 height 13
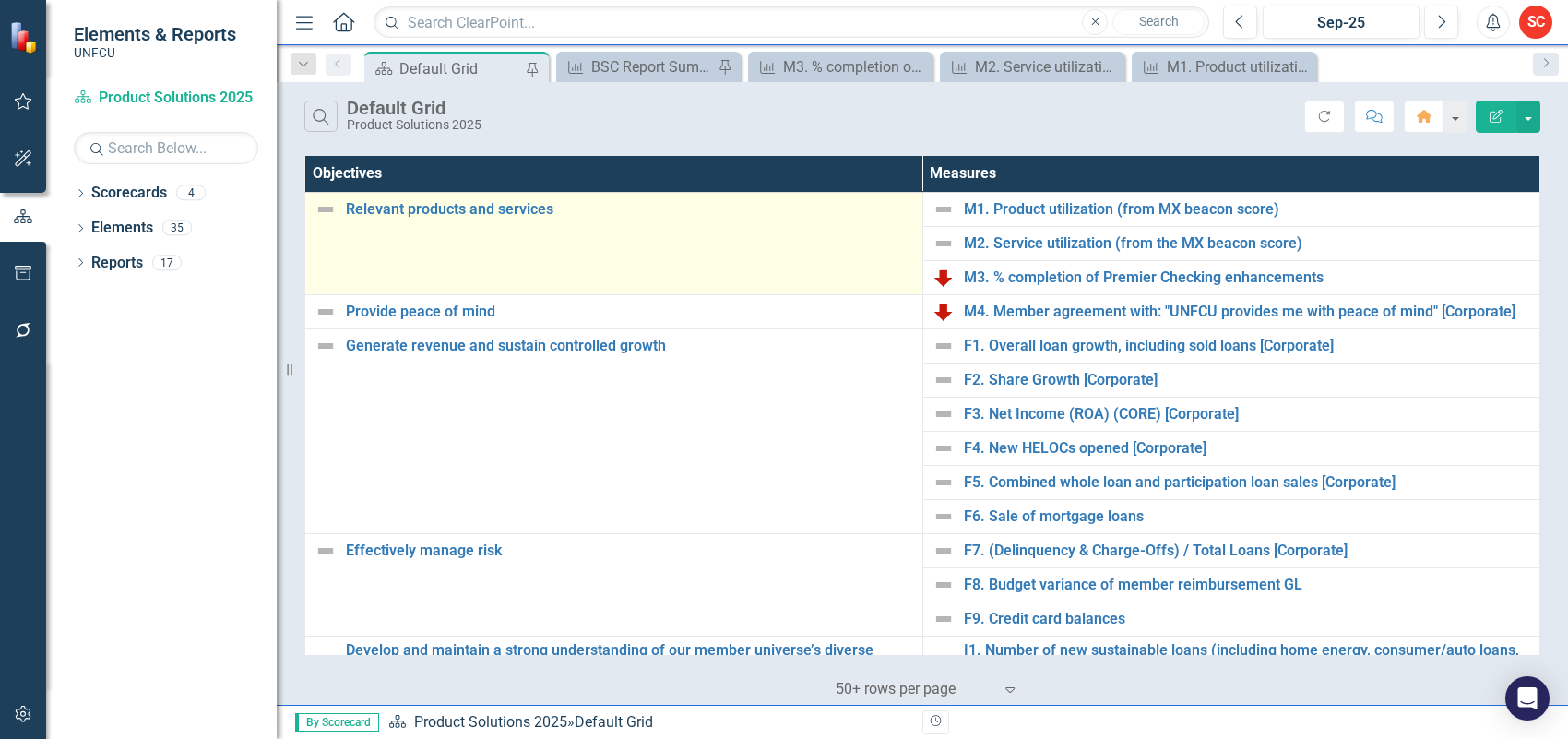
click at [328, 210] on img at bounding box center [326, 210] width 22 height 22
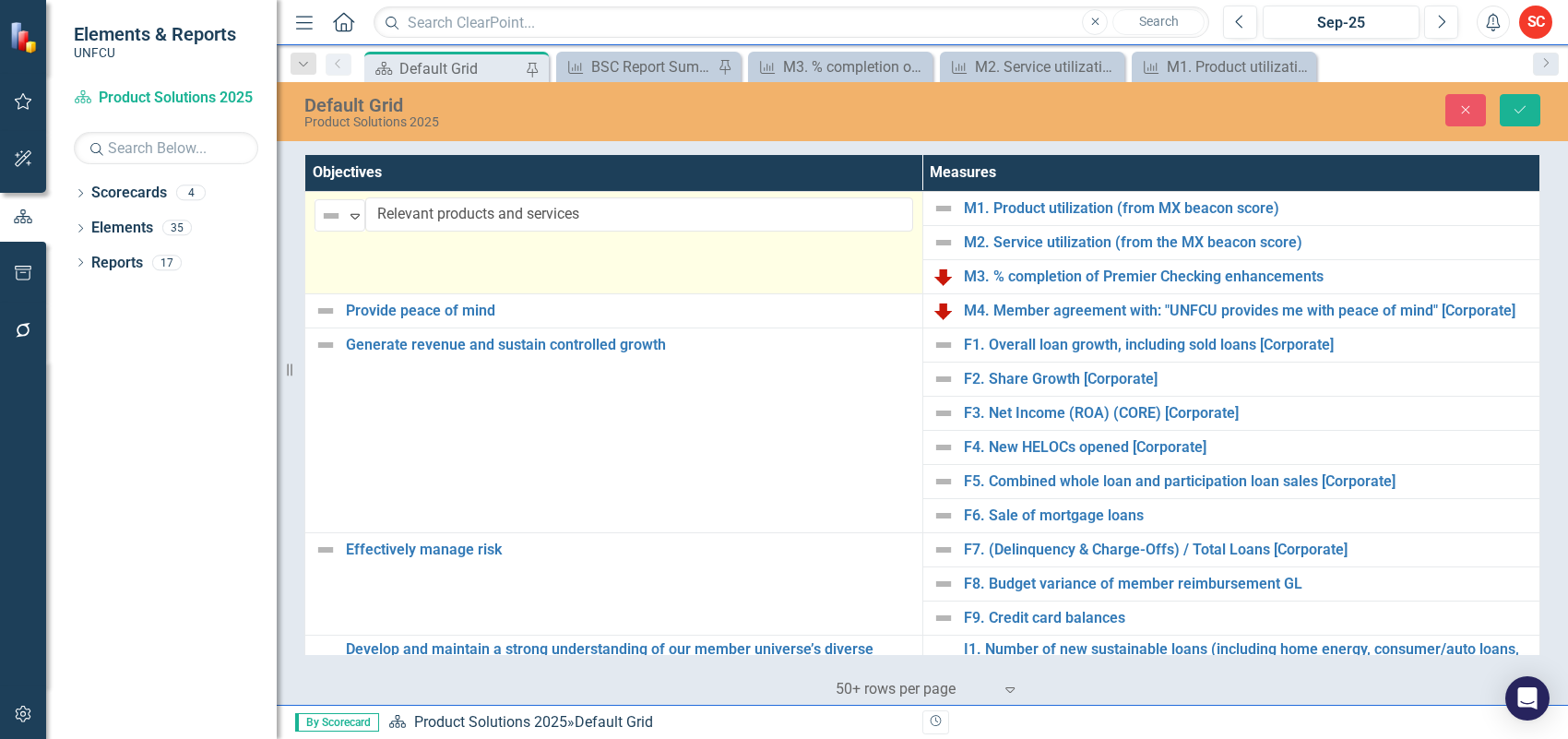
click at [328, 210] on img at bounding box center [331, 216] width 22 height 22
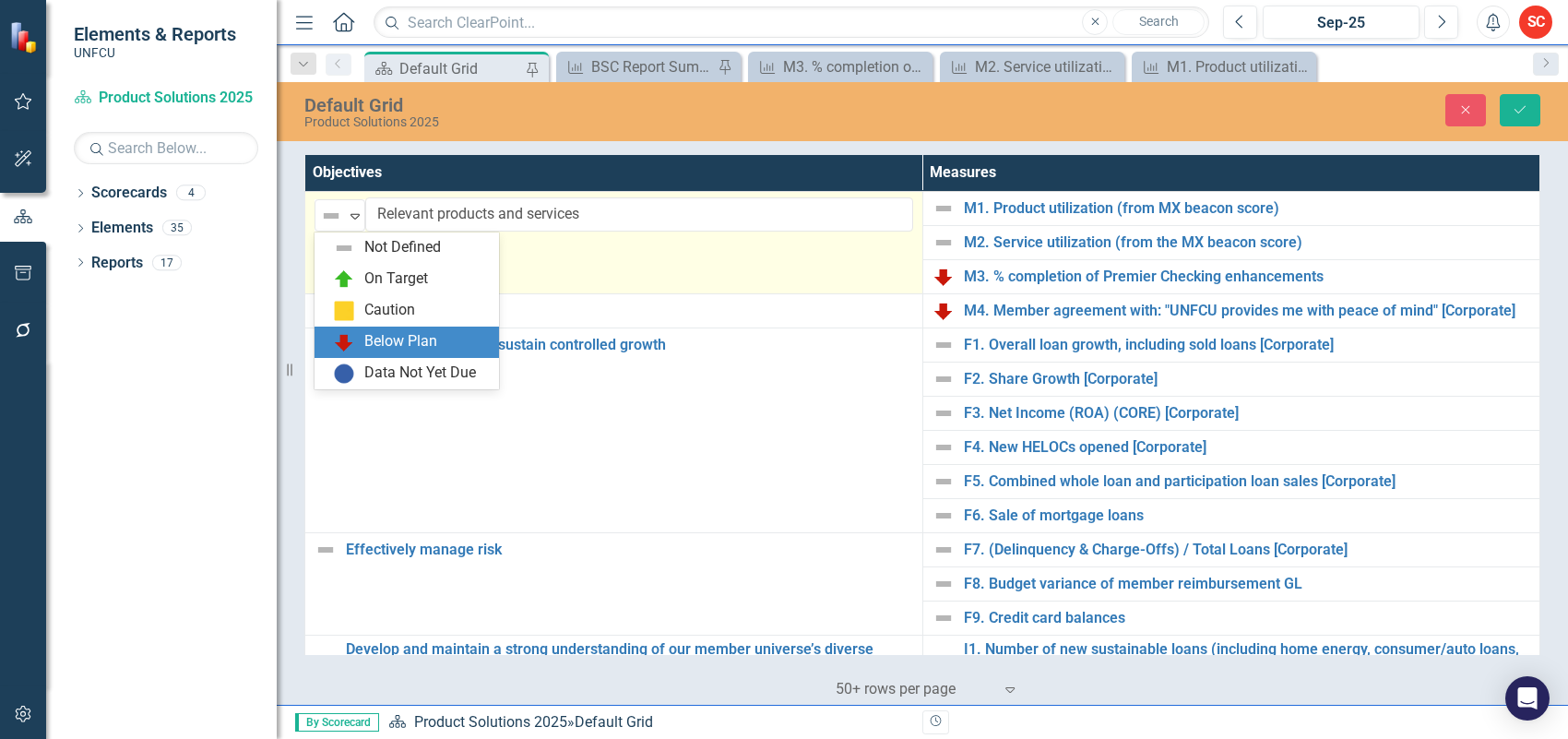
click at [453, 339] on div "Below Plan" at bounding box center [410, 343] width 155 height 22
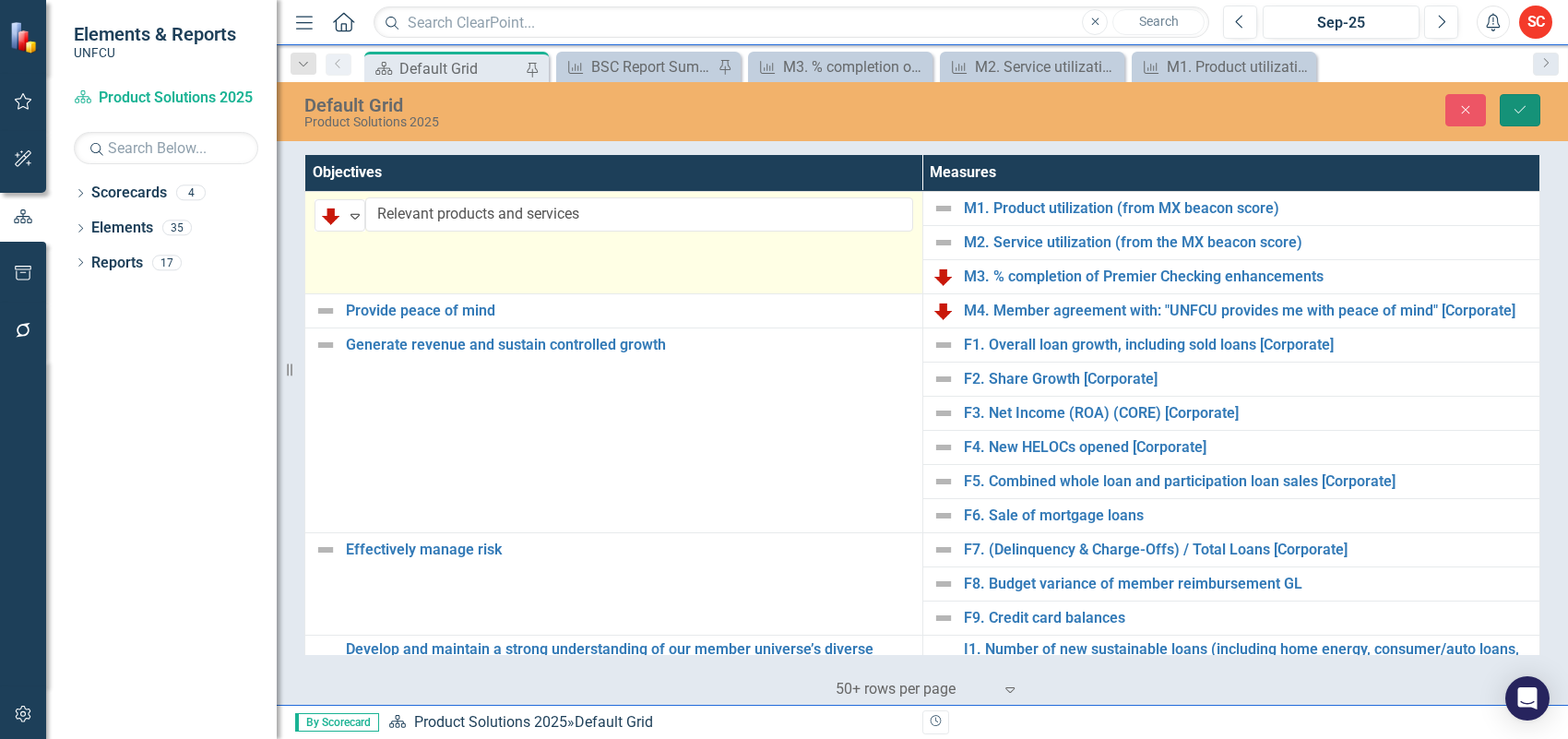
click at [1527, 101] on button "Save" at bounding box center [1521, 110] width 41 height 32
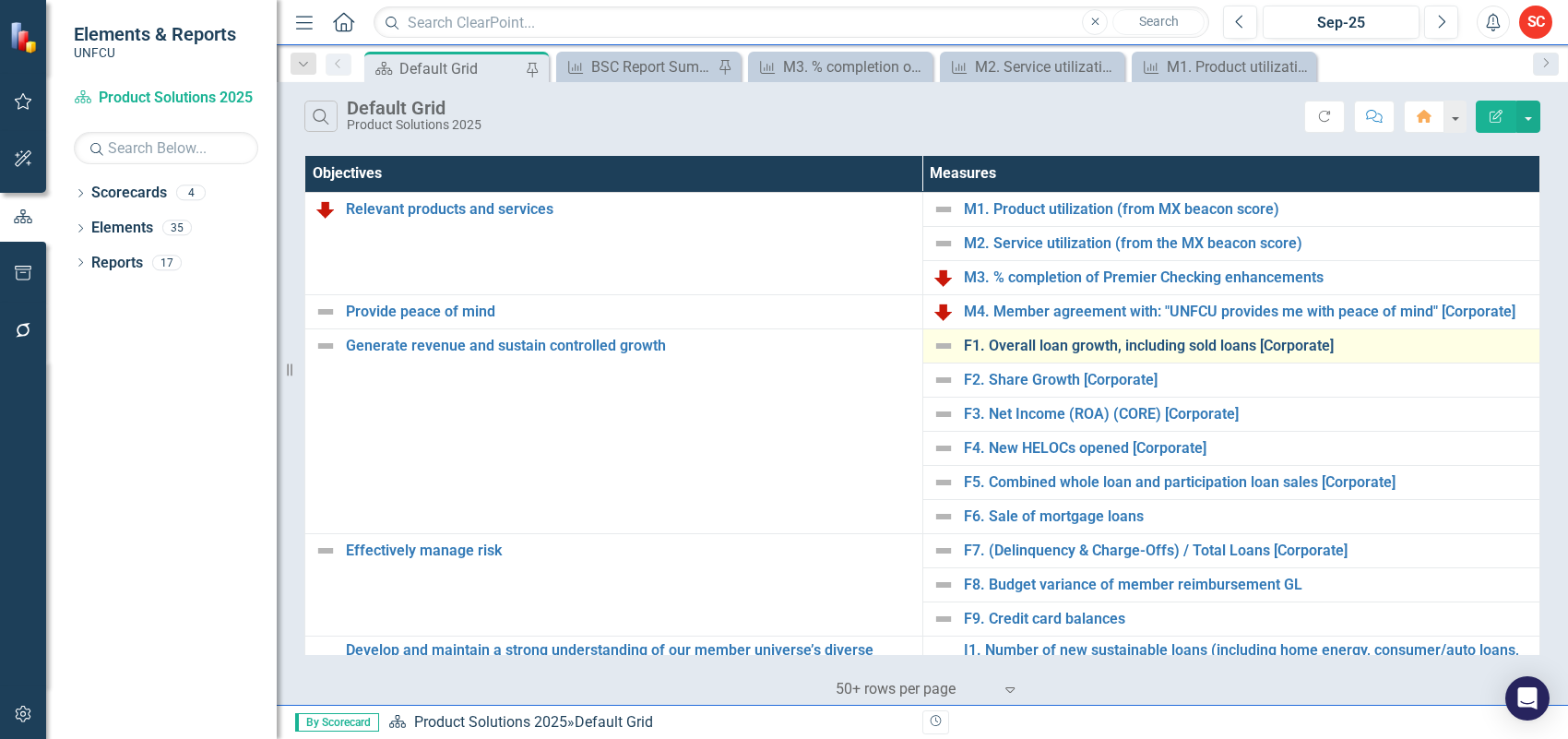
click at [1284, 338] on link "F1. Overall loan growth, including sold loans [Corporate]" at bounding box center [1247, 346] width 567 height 17
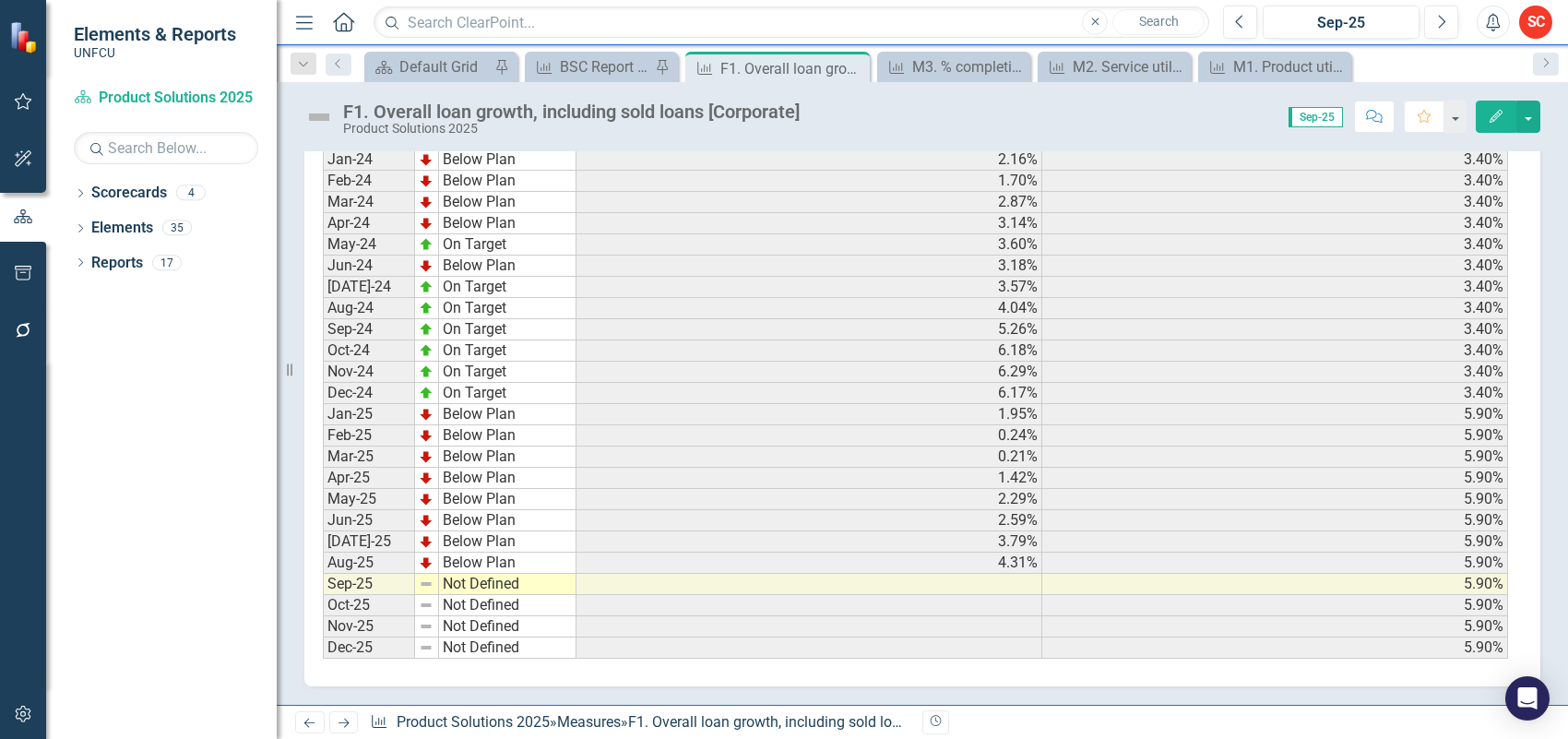
scroll to position [473, 0]
